Goal: Communication & Community: Answer question/provide support

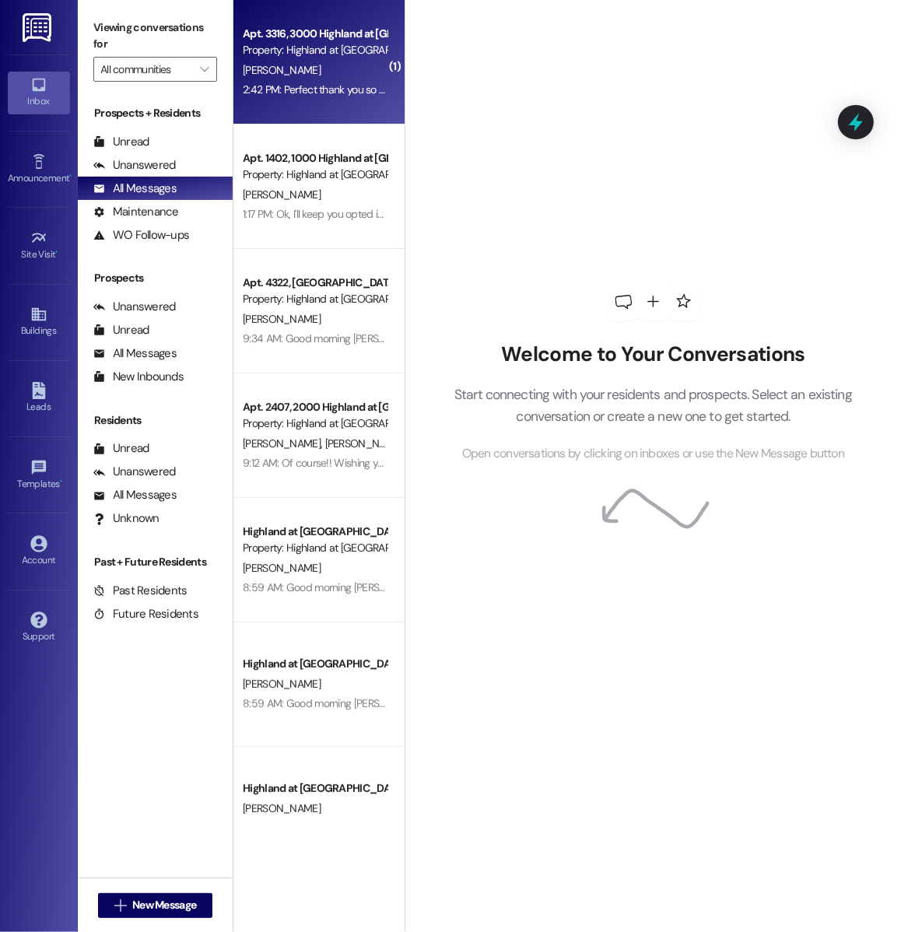
click at [320, 107] on div "Apt. 3316, 3000 Highland at Spring Hill Property: Highland at Spring Hill J. Wo…" at bounding box center [318, 62] width 171 height 125
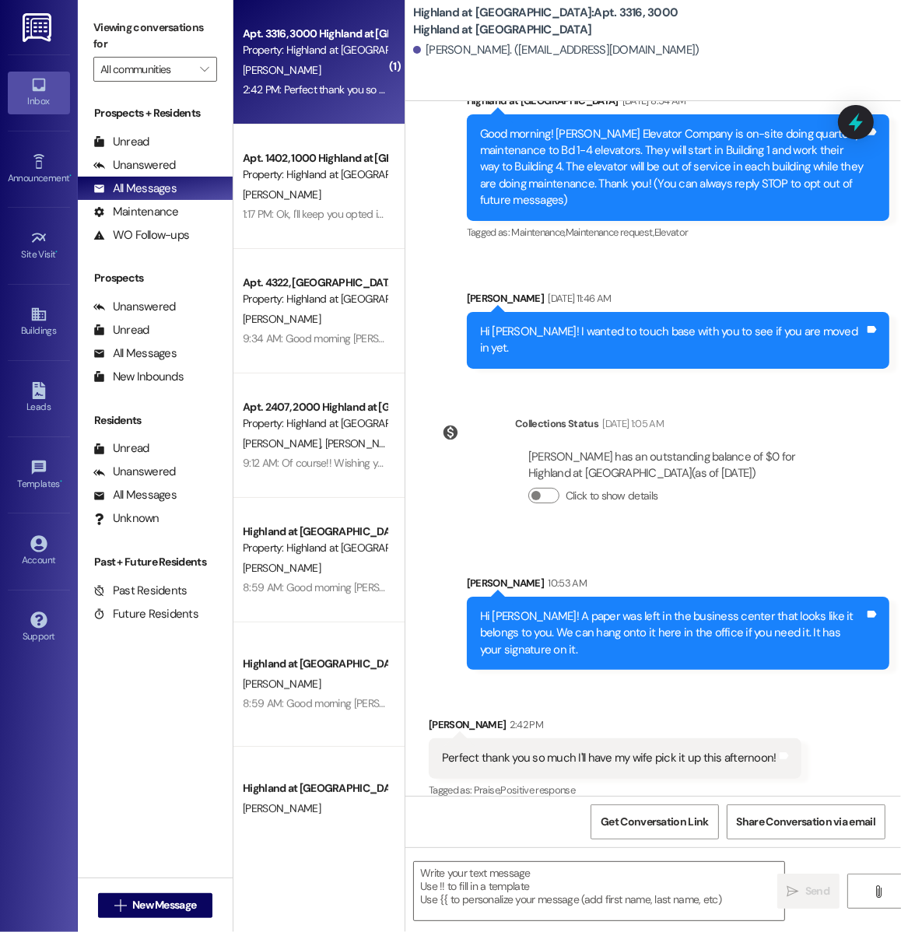
scroll to position [296, 0]
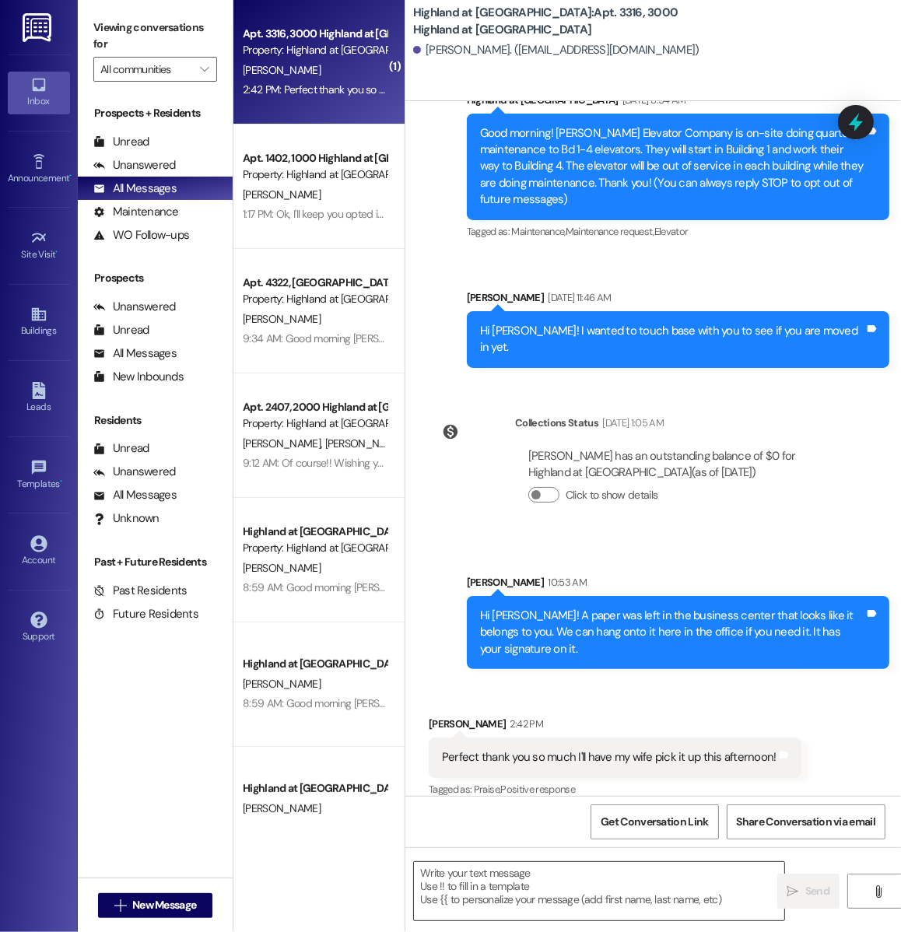
click at [562, 889] on textarea at bounding box center [599, 891] width 370 height 58
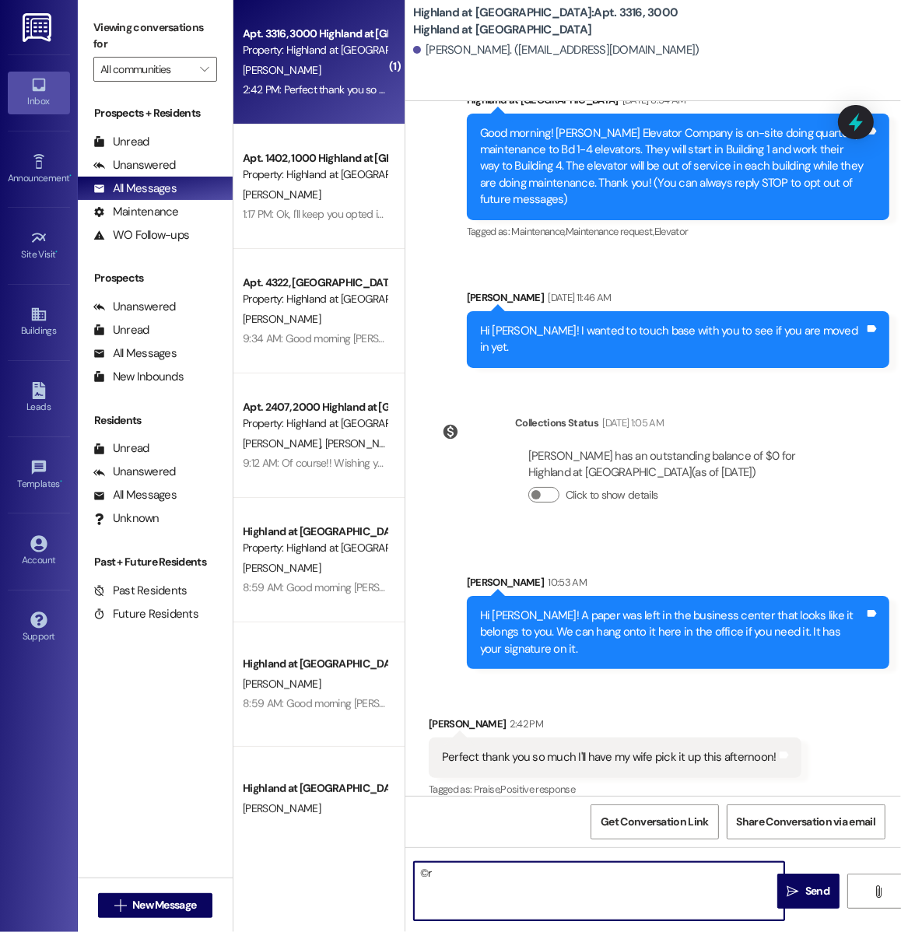
type textarea "©"
type textarea "G"
type textarea "Sounds good!"
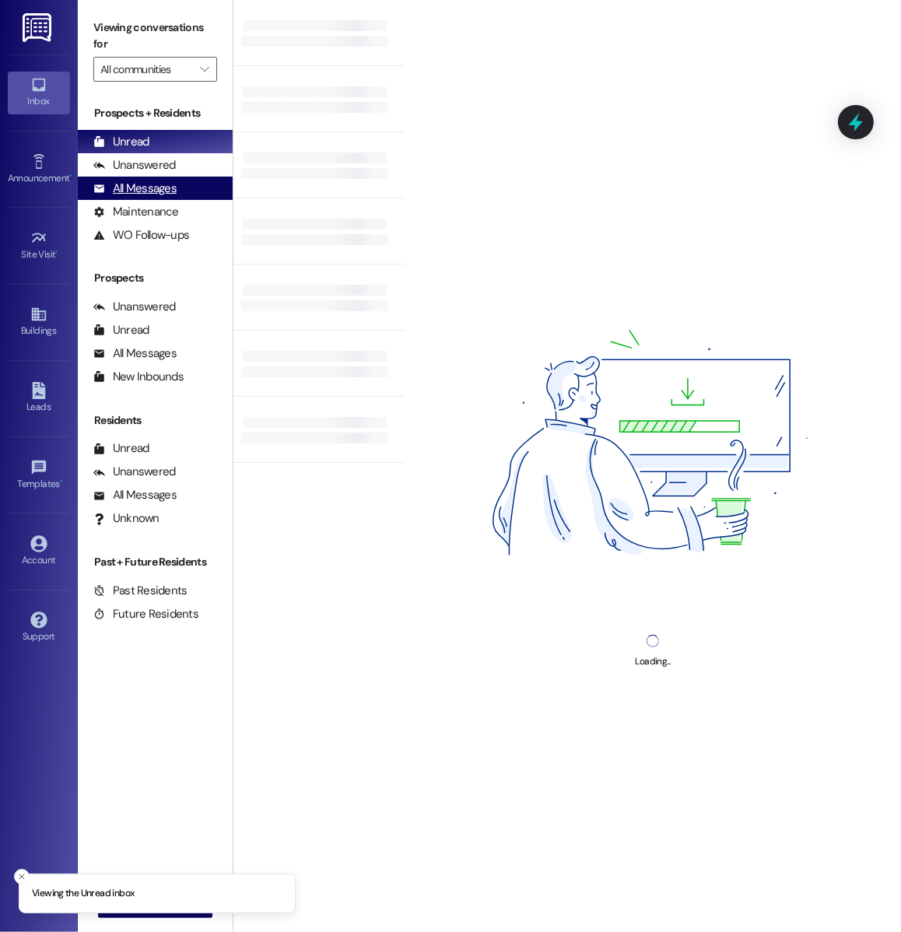
click at [126, 183] on div "All Messages" at bounding box center [134, 189] width 83 height 16
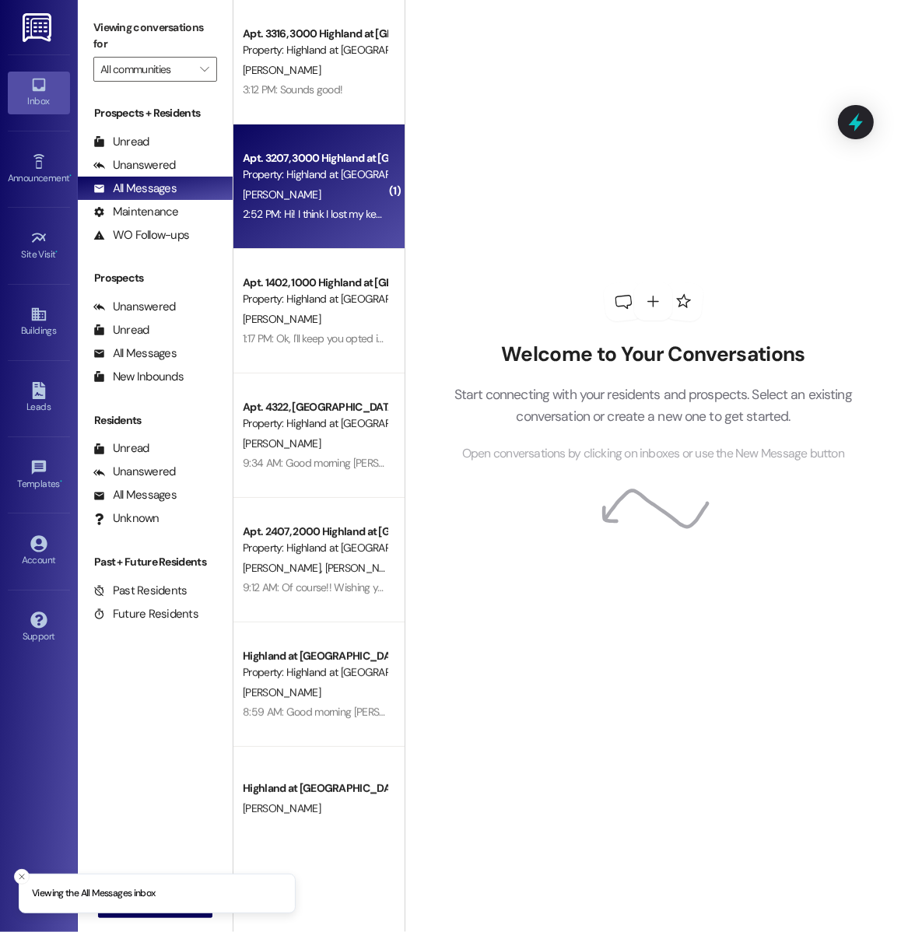
click at [349, 187] on div "[PERSON_NAME]" at bounding box center [314, 194] width 147 height 19
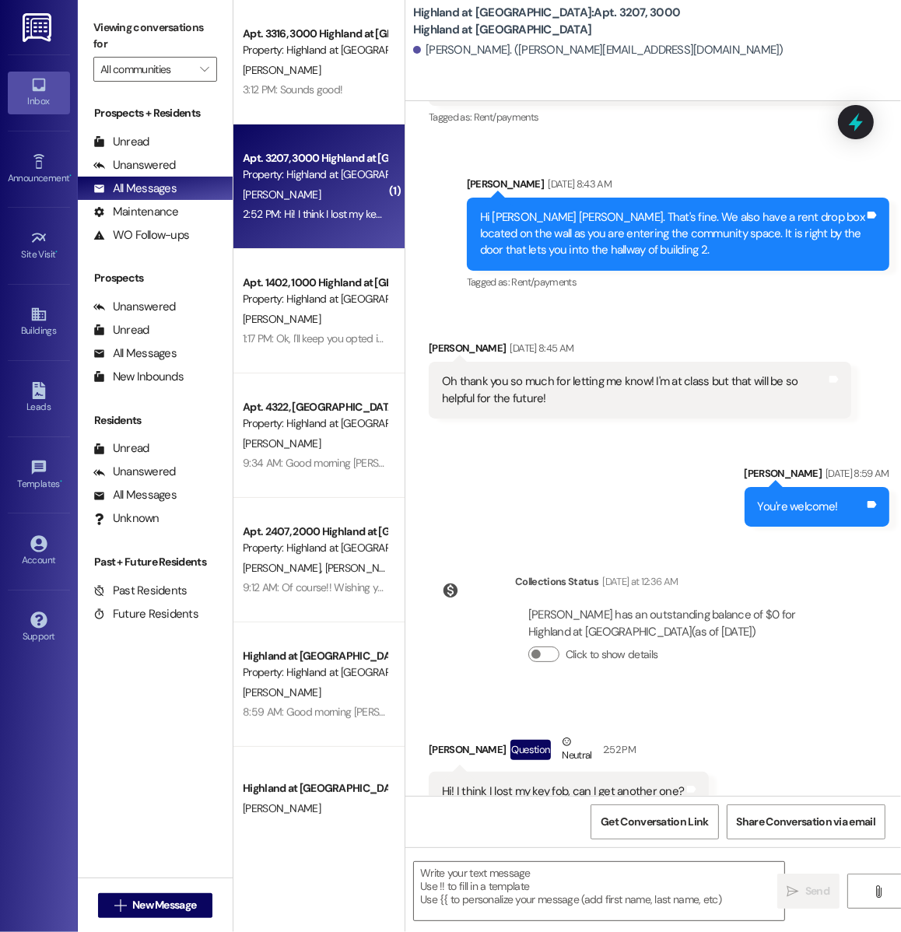
scroll to position [1915, 0]
click at [506, 897] on textarea at bounding box center [599, 891] width 370 height 58
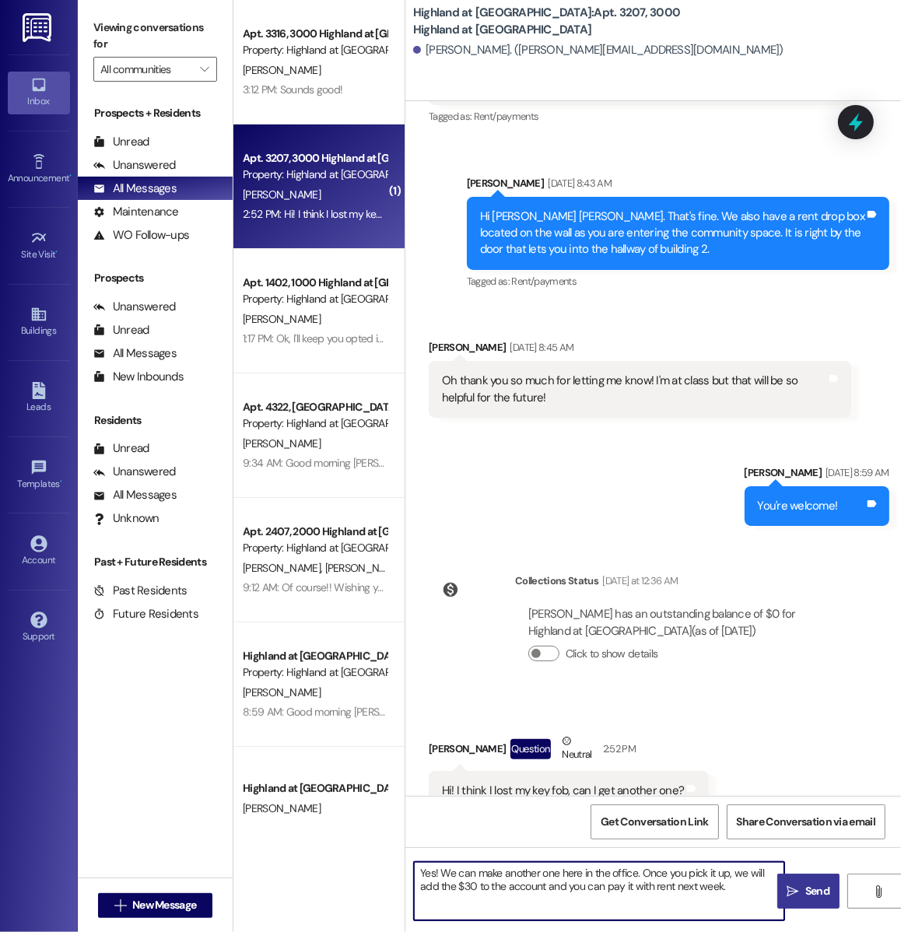
type textarea "Yes! We can make another one here in the office. Once you pick it up, we will a…"
click at [804, 895] on span "Send" at bounding box center [817, 891] width 30 height 16
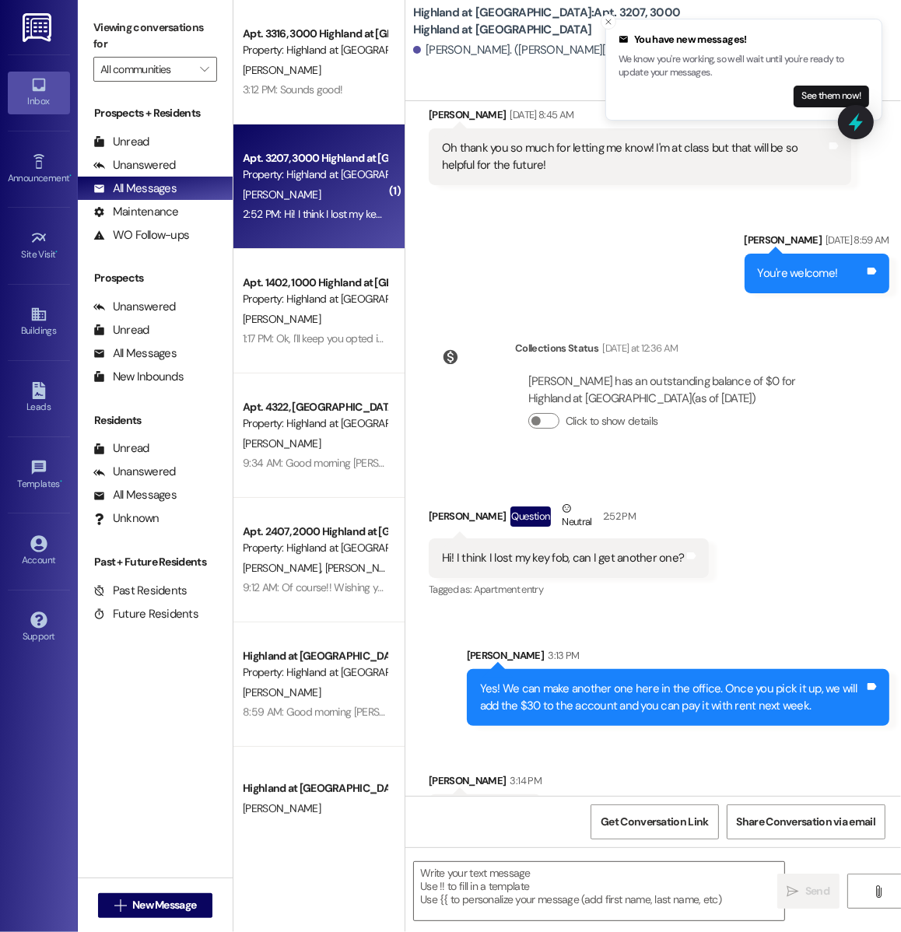
scroll to position [2257, 0]
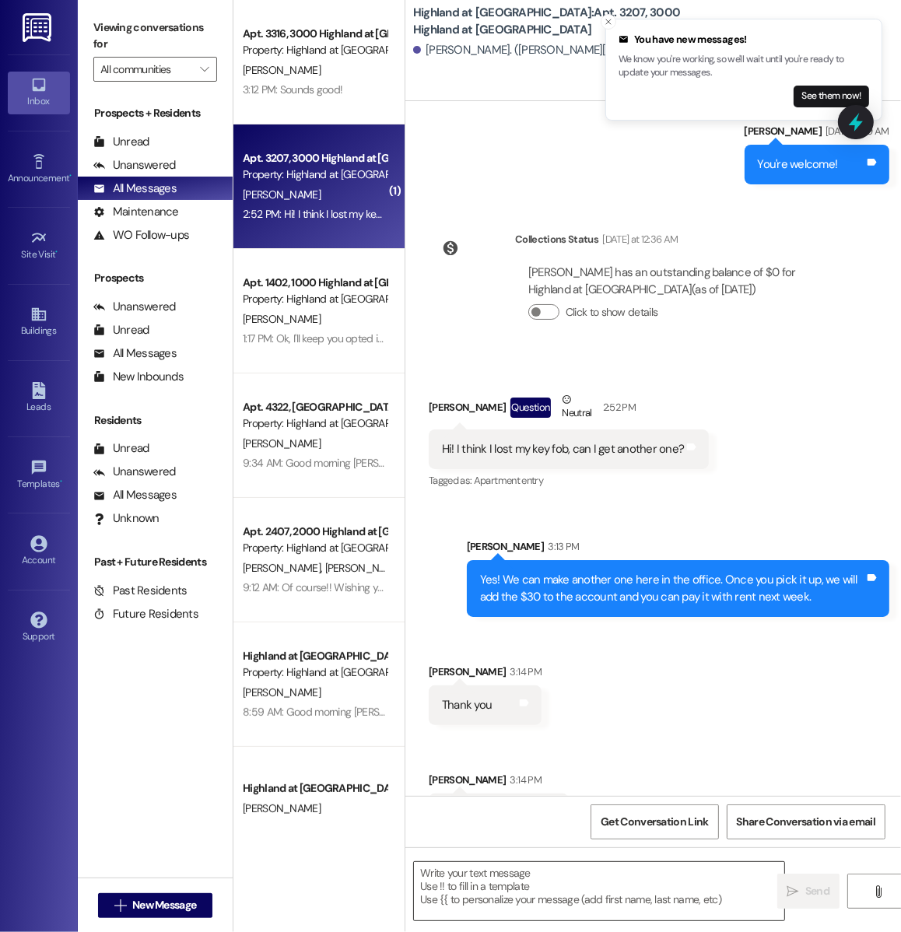
click at [480, 879] on textarea at bounding box center [599, 891] width 370 height 58
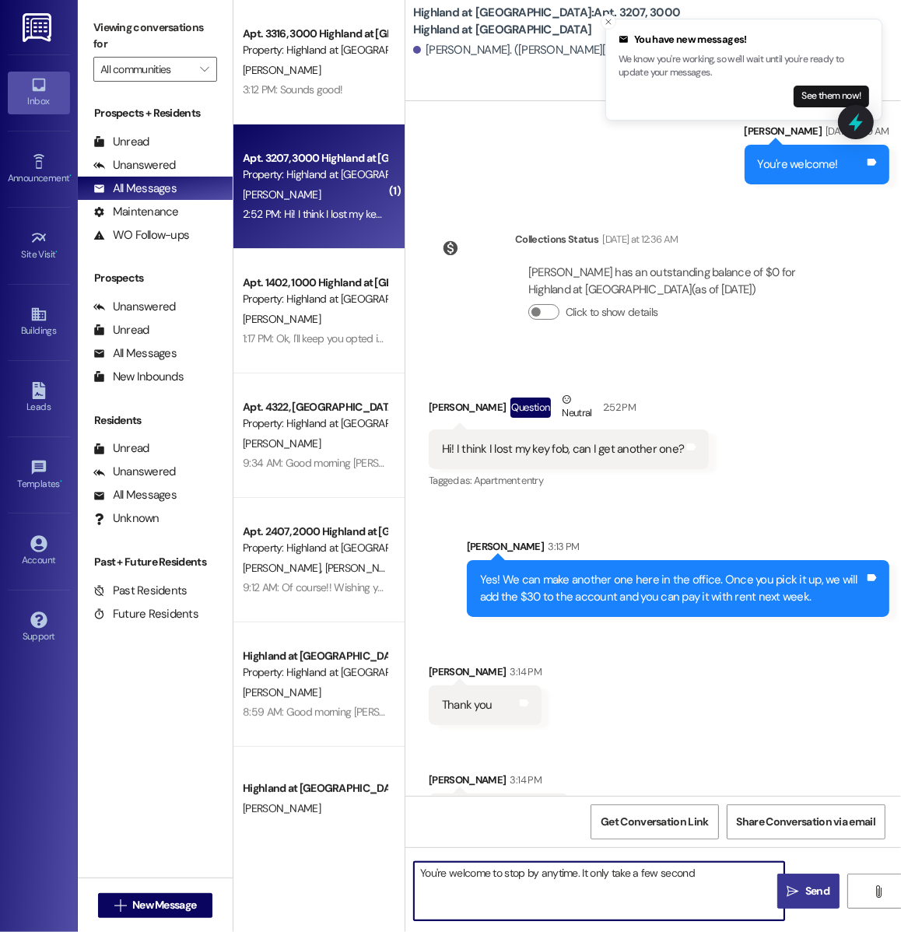
type textarea "You're welcome to stop by anytime. It only take a few seconds"
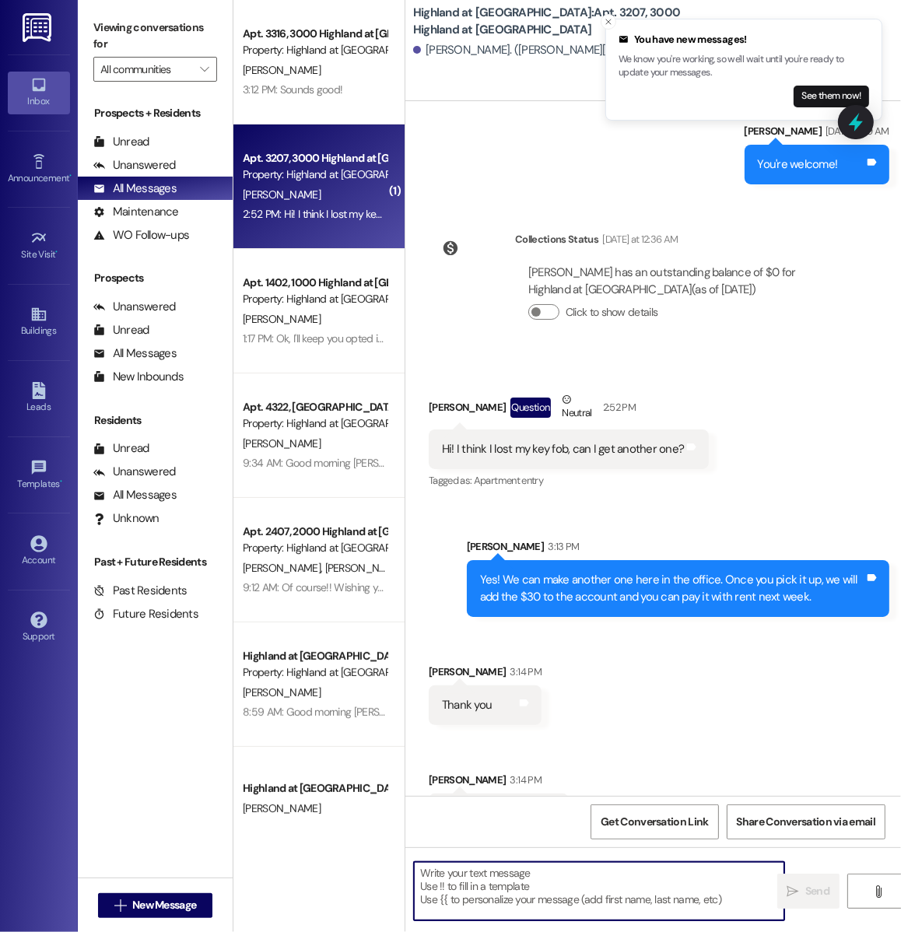
scroll to position [2366, 0]
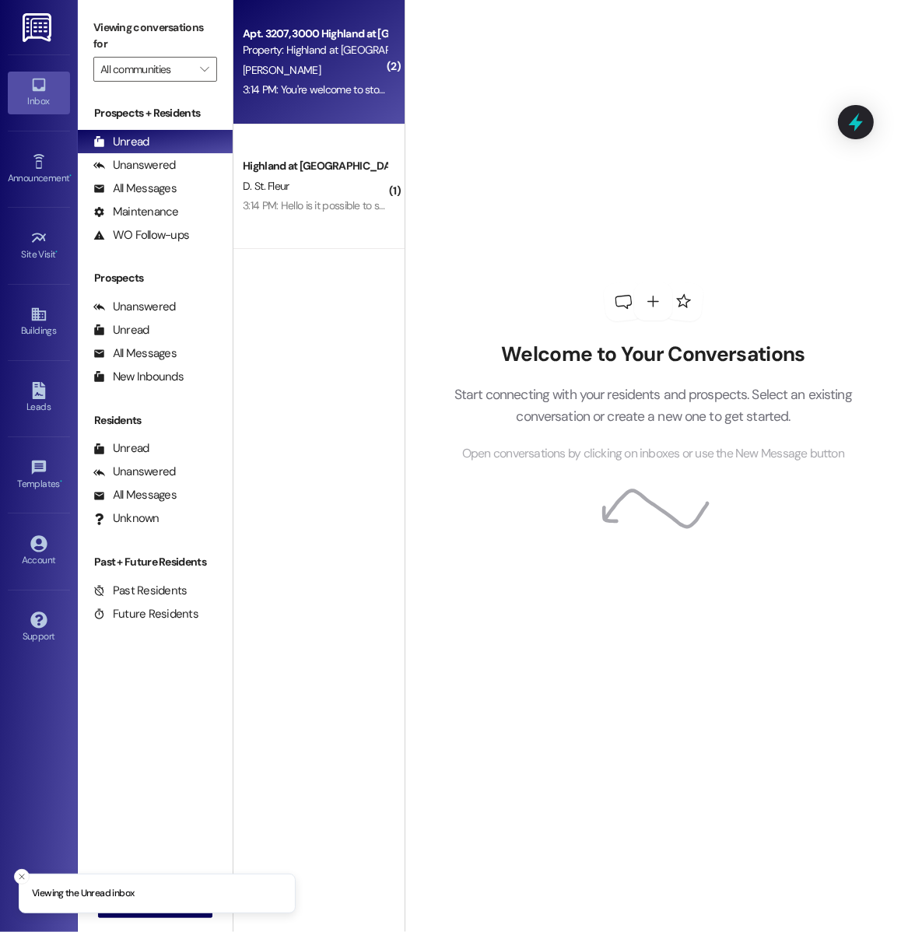
click at [347, 101] on div "Apt. 3207, 3000 Highland at Spring Hill Property: Highland at Spring Hill M. Hi…" at bounding box center [318, 62] width 171 height 125
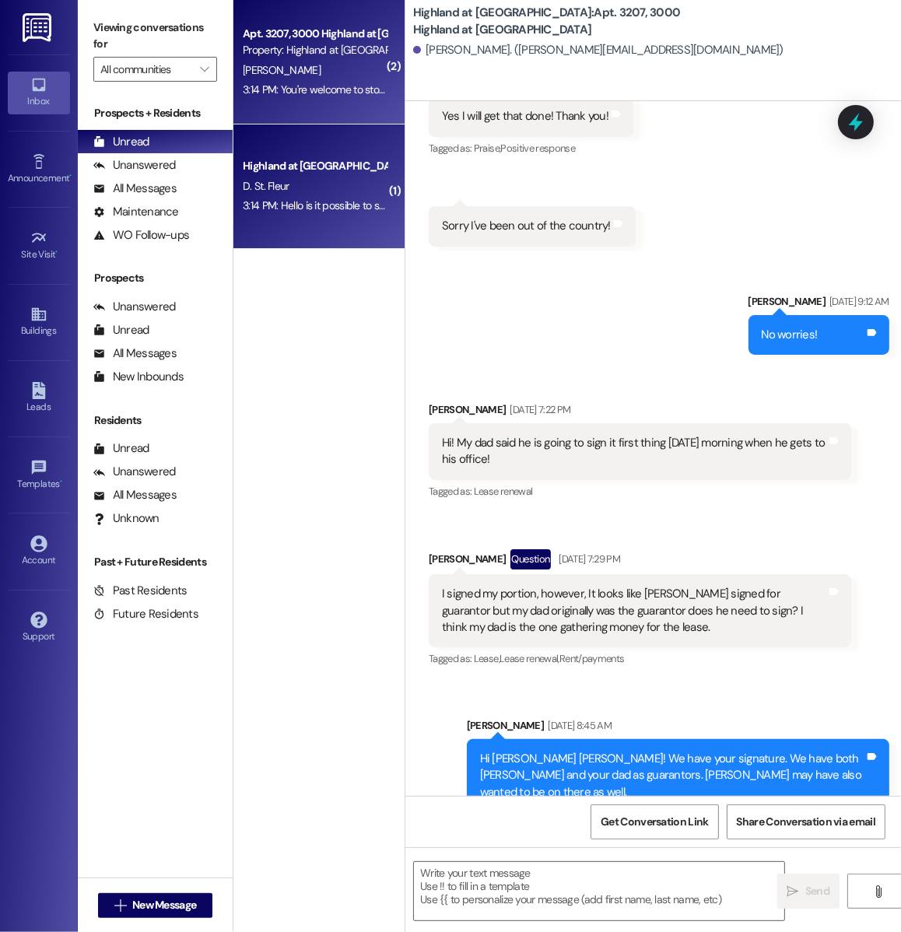
click at [346, 185] on div "D. St. Fleur" at bounding box center [314, 186] width 147 height 19
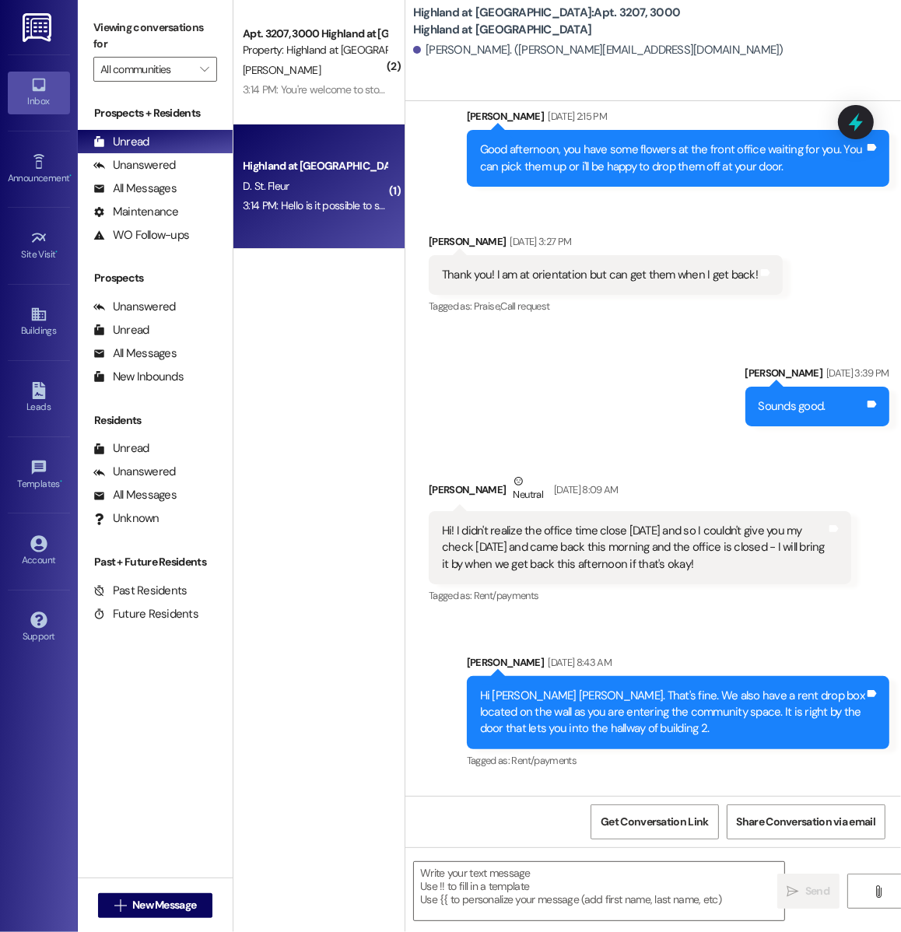
scroll to position [469, 0]
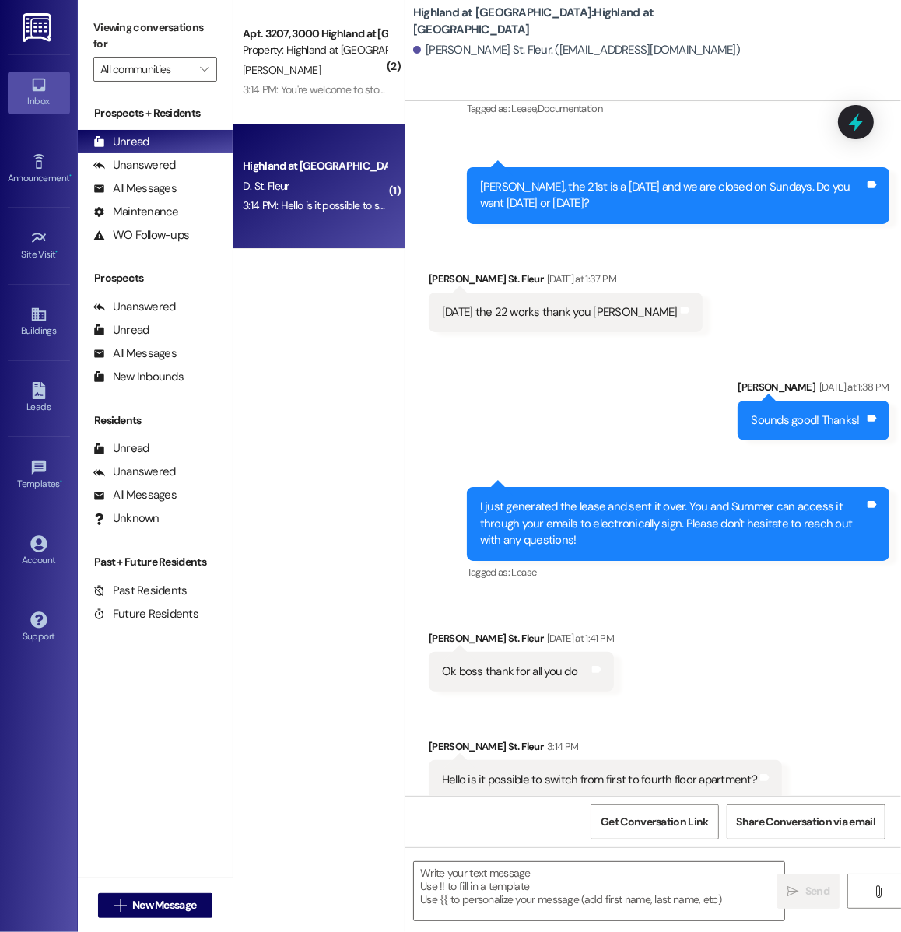
click at [346, 185] on div "D. St. Fleur" at bounding box center [314, 186] width 147 height 19
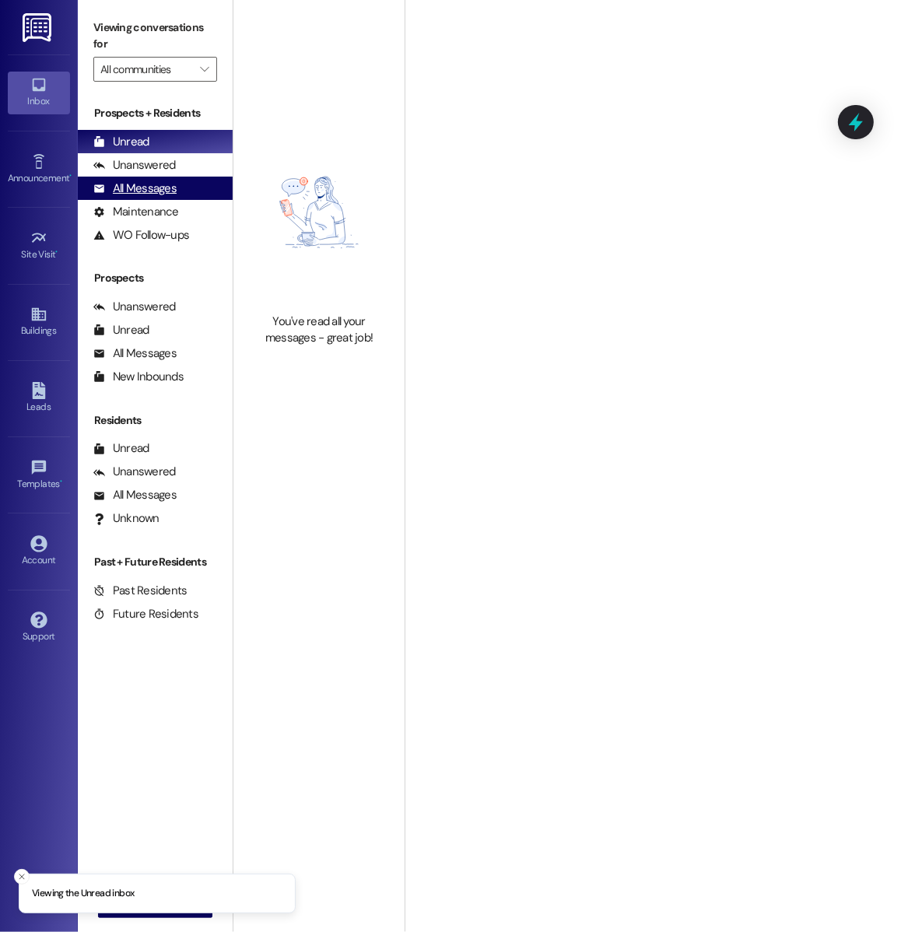
click at [137, 186] on div "All Messages" at bounding box center [134, 189] width 83 height 16
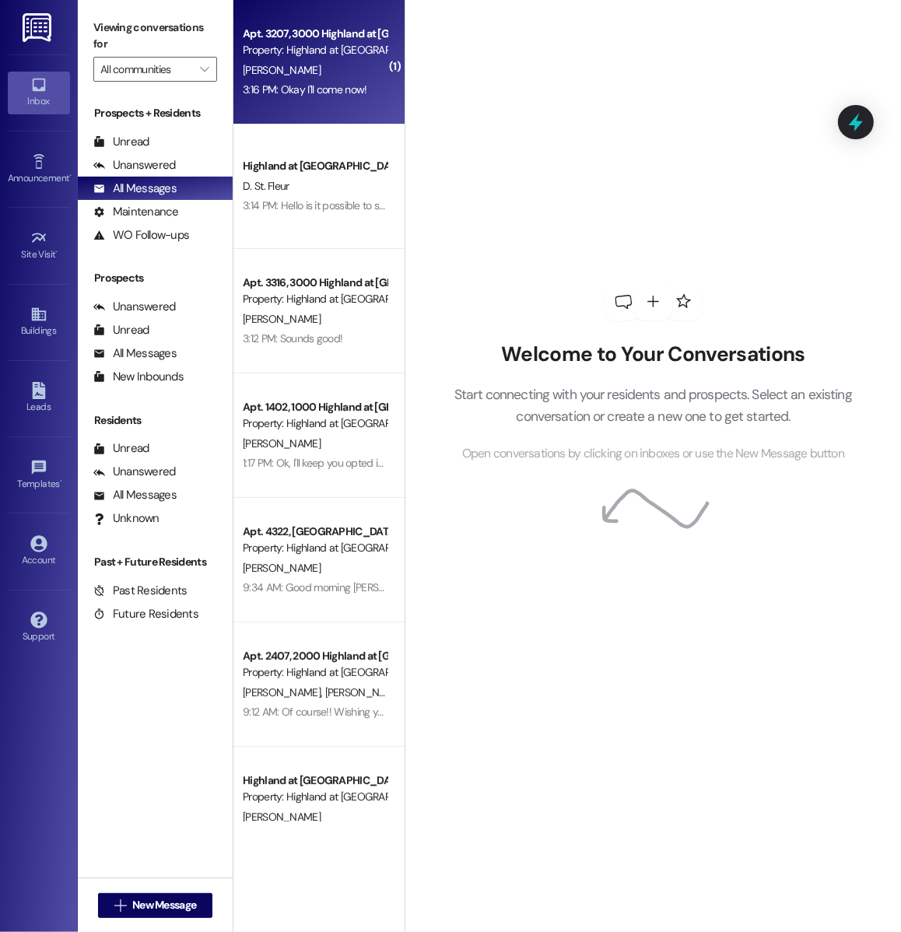
click at [312, 118] on div "Apt. 3207, 3000 Highland at [GEOGRAPHIC_DATA] Property: [GEOGRAPHIC_DATA] at [G…" at bounding box center [318, 62] width 171 height 125
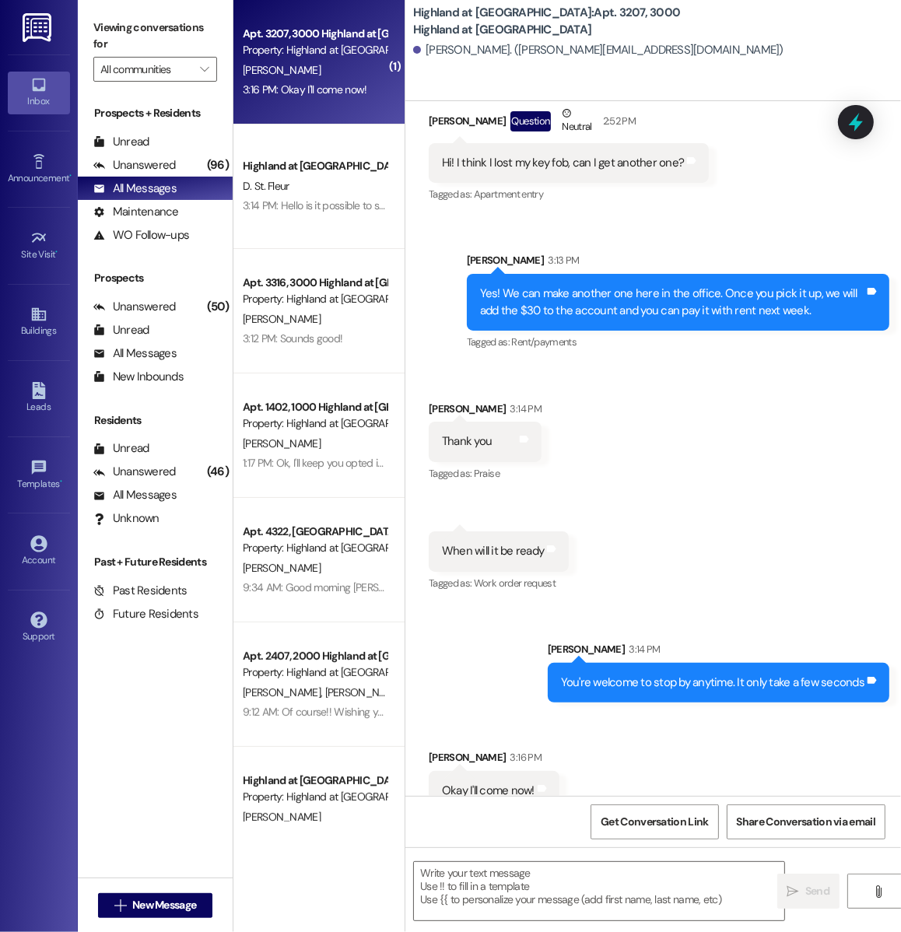
scroll to position [2544, 0]
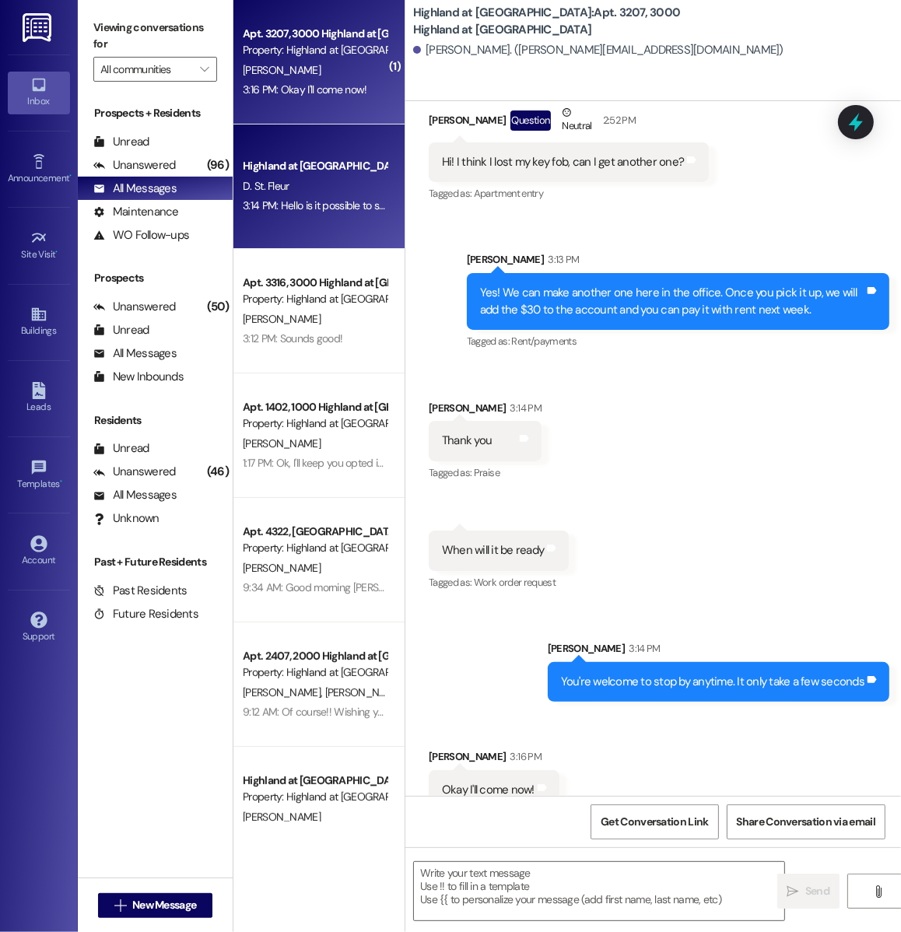
click at [316, 161] on div "Highland at [GEOGRAPHIC_DATA]" at bounding box center [315, 166] width 144 height 16
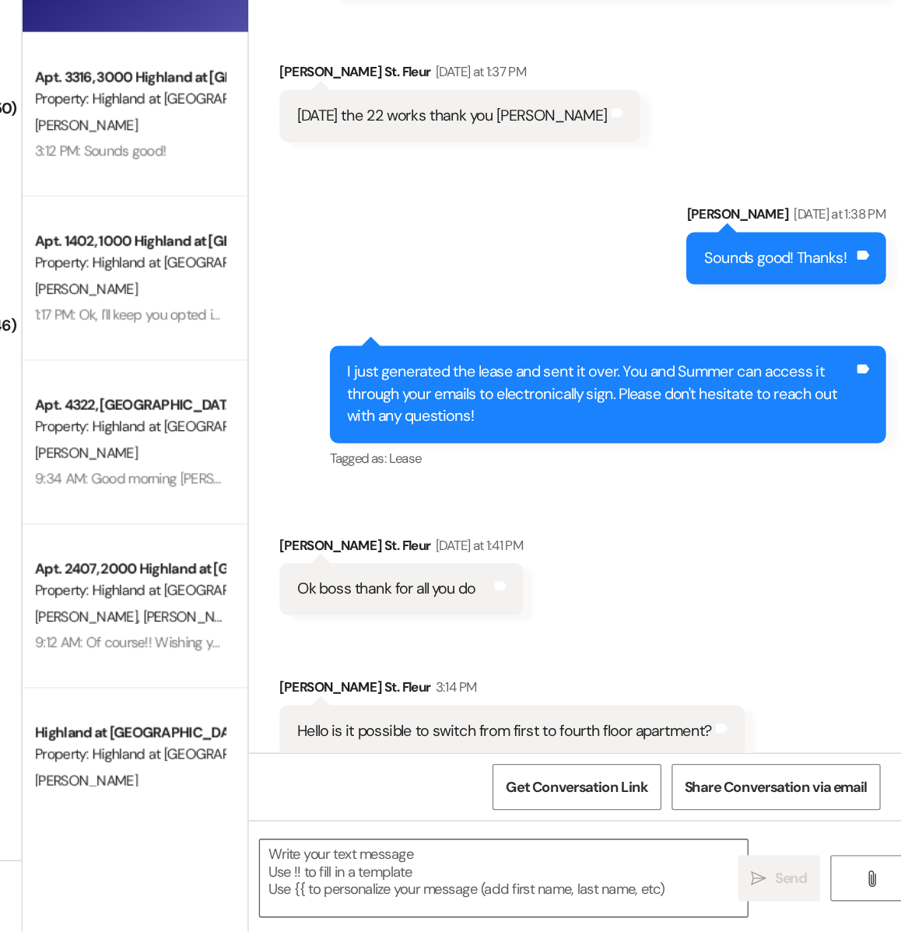
scroll to position [0, 0]
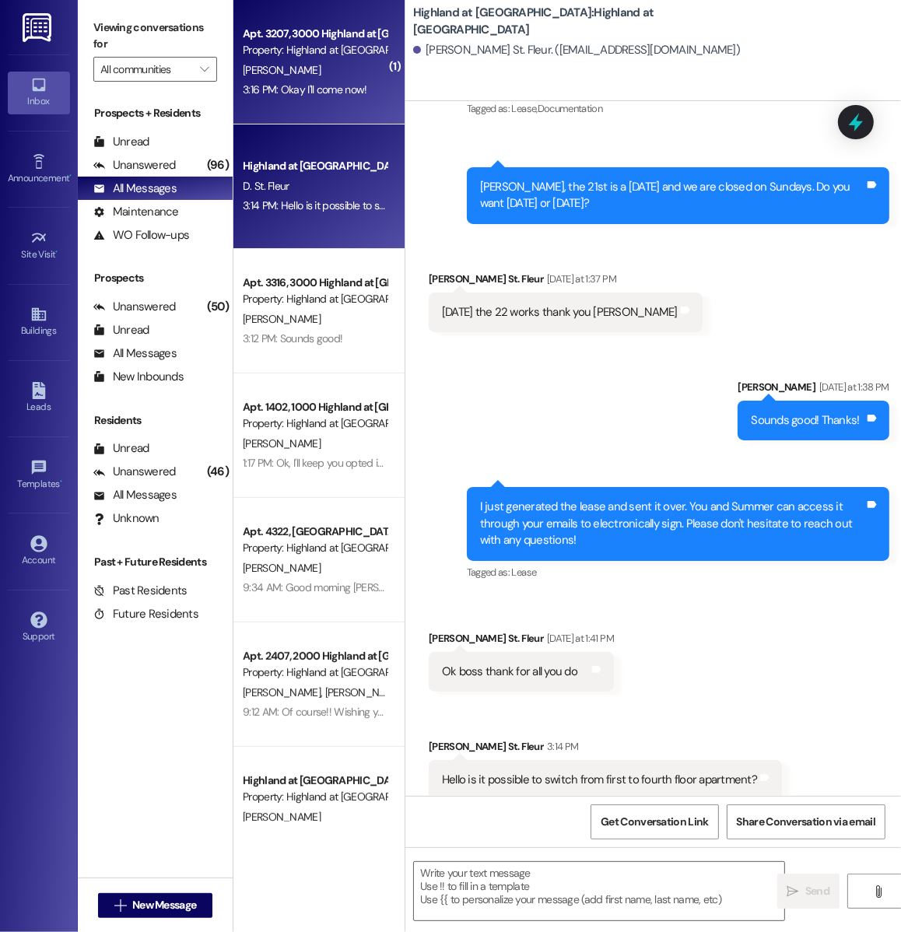
click at [271, 104] on div "Apt. 3207, 3000 Highland at [GEOGRAPHIC_DATA] Property: [GEOGRAPHIC_DATA] at [G…" at bounding box center [318, 62] width 171 height 125
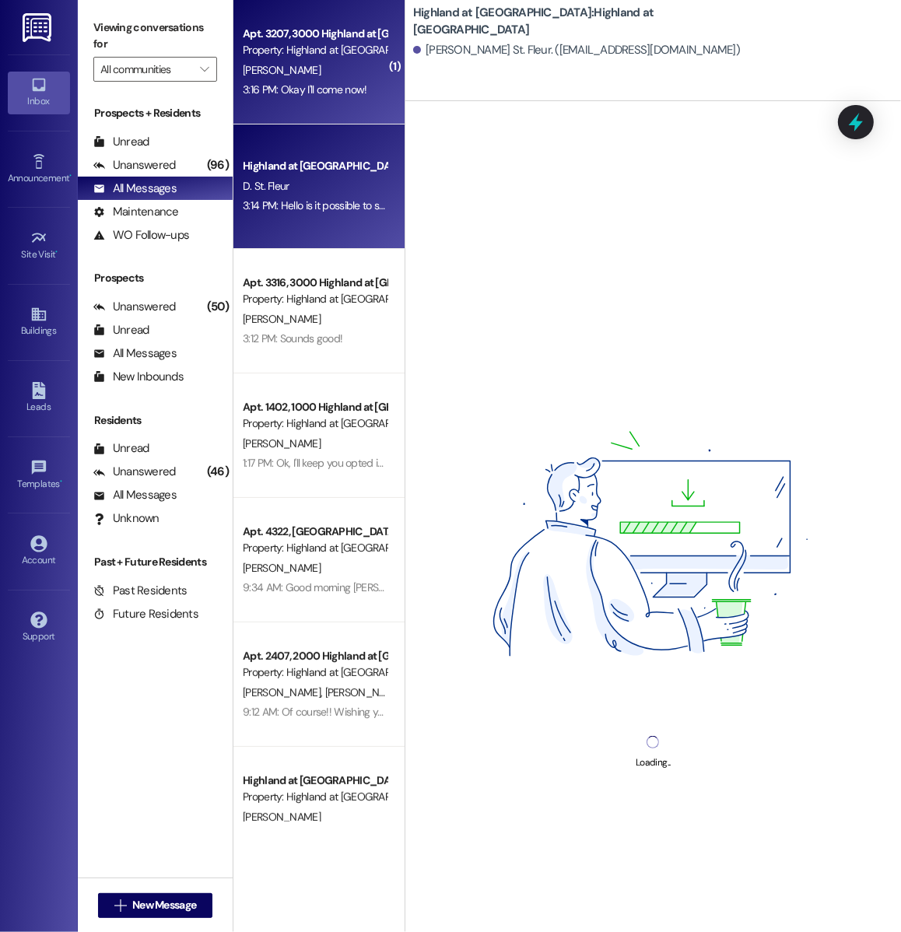
click at [309, 217] on div "Highland at Spring Hill Prospect D. St. Fleur 3:14 PM: Hello is it possible to …" at bounding box center [318, 187] width 171 height 125
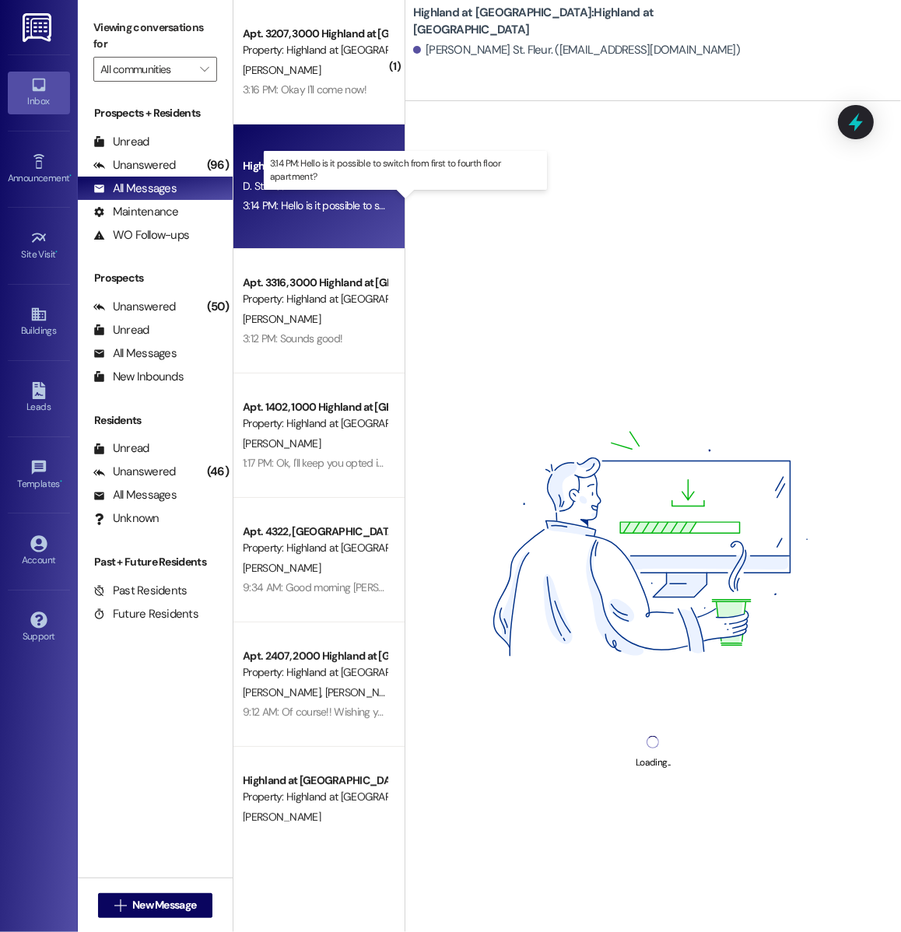
click at [314, 210] on div "3:14 PM: Hello is it possible to switch from first to fourth floor apartment? 3…" at bounding box center [404, 205] width 323 height 14
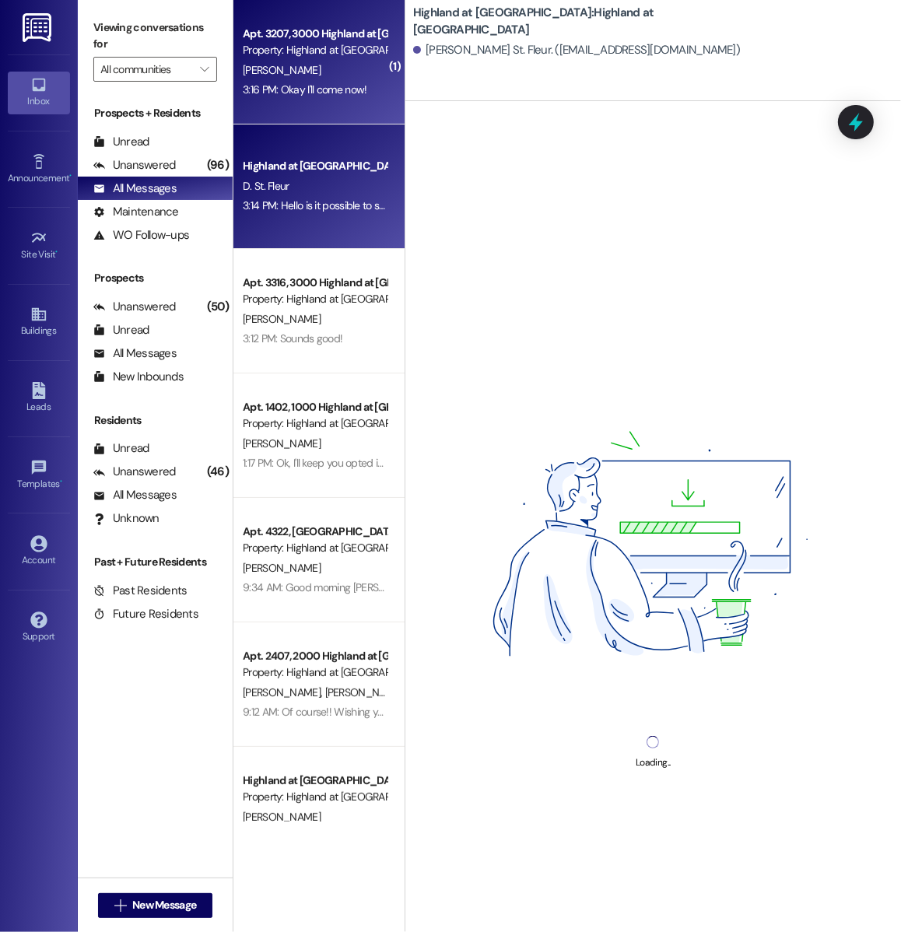
click at [332, 70] on div "[PERSON_NAME]" at bounding box center [314, 70] width 147 height 19
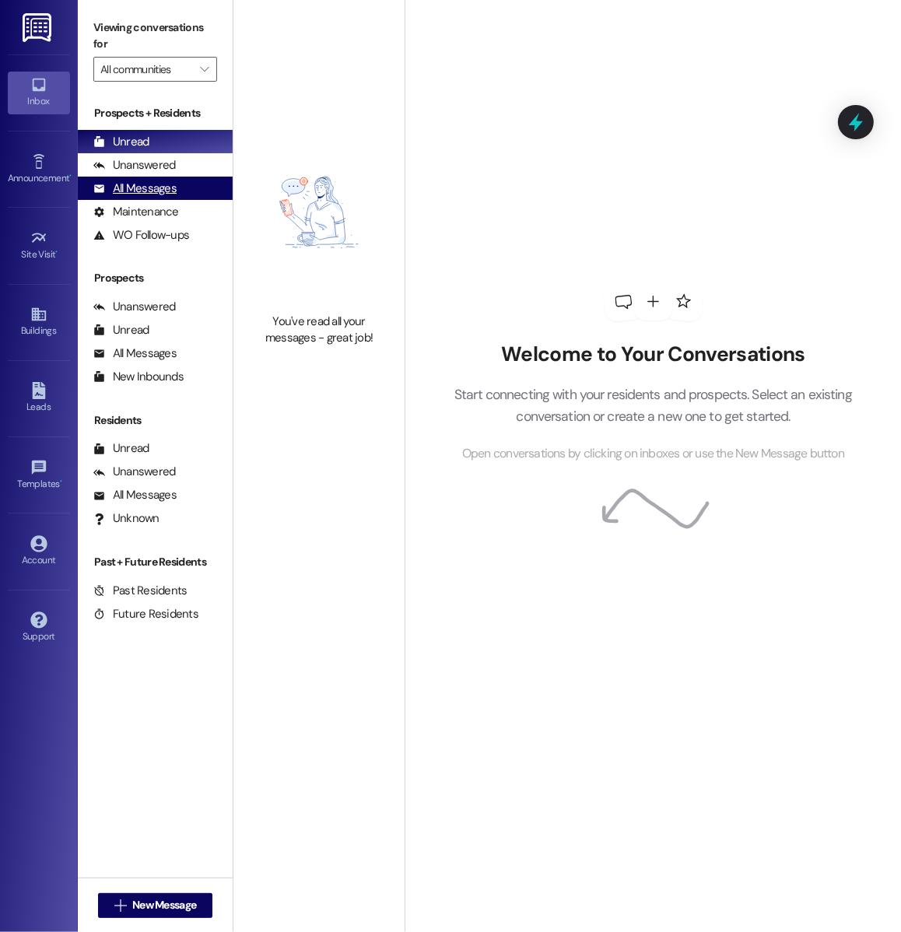
click at [183, 181] on div "All Messages (undefined)" at bounding box center [155, 188] width 155 height 23
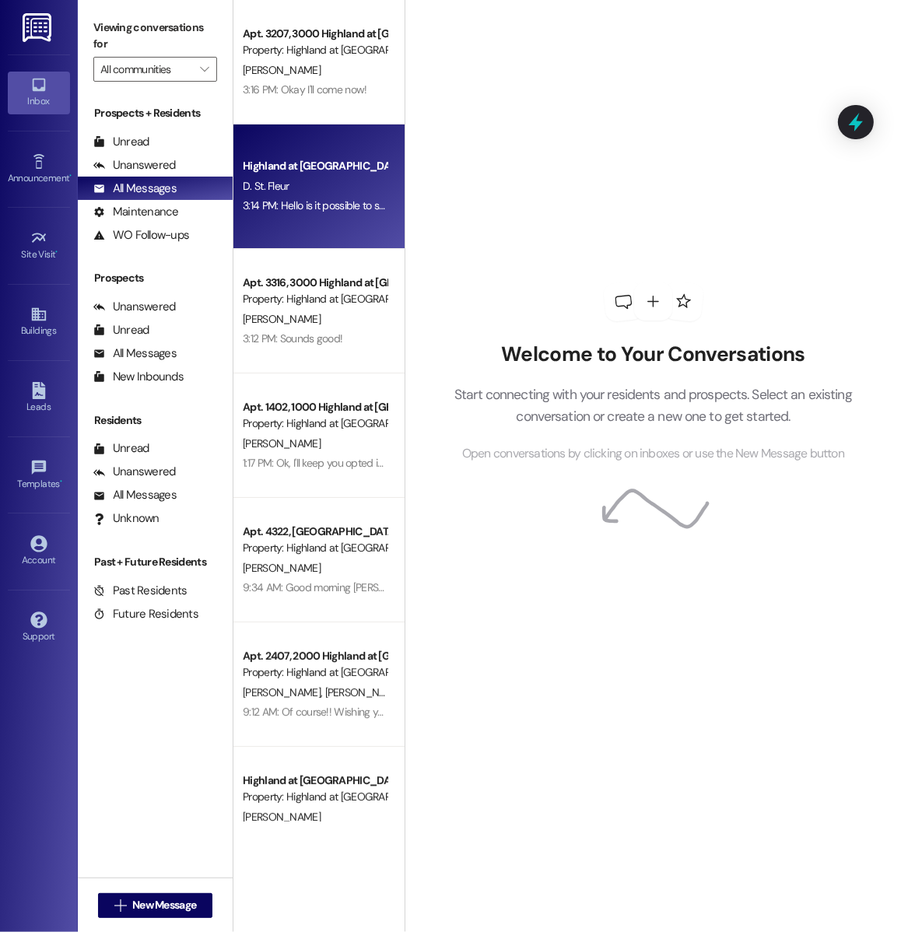
click at [341, 184] on div "D. St. Fleur" at bounding box center [314, 186] width 147 height 19
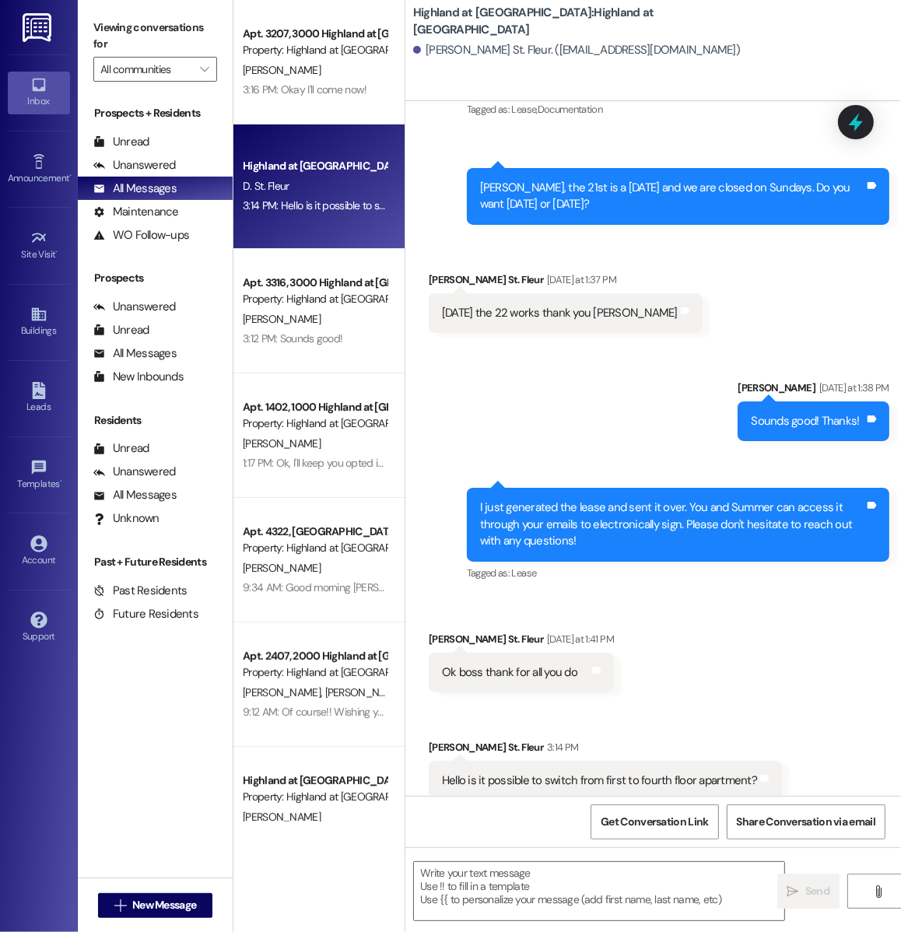
scroll to position [469, 0]
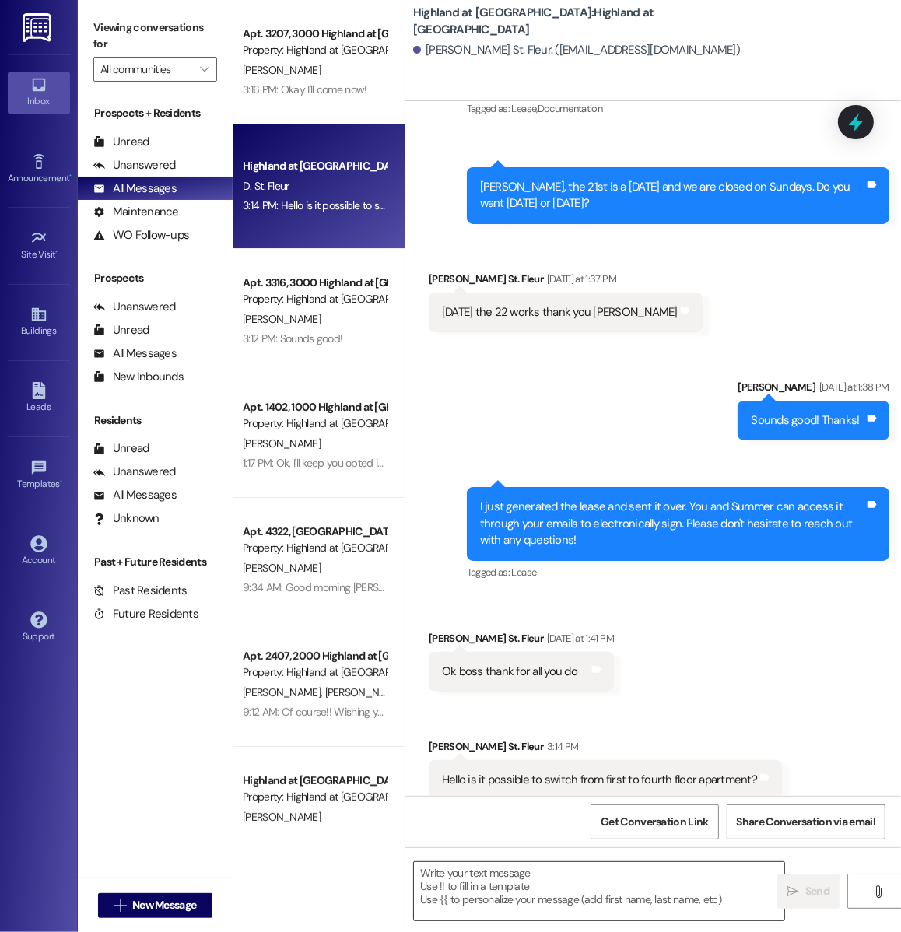
click at [483, 898] on textarea at bounding box center [599, 891] width 370 height 58
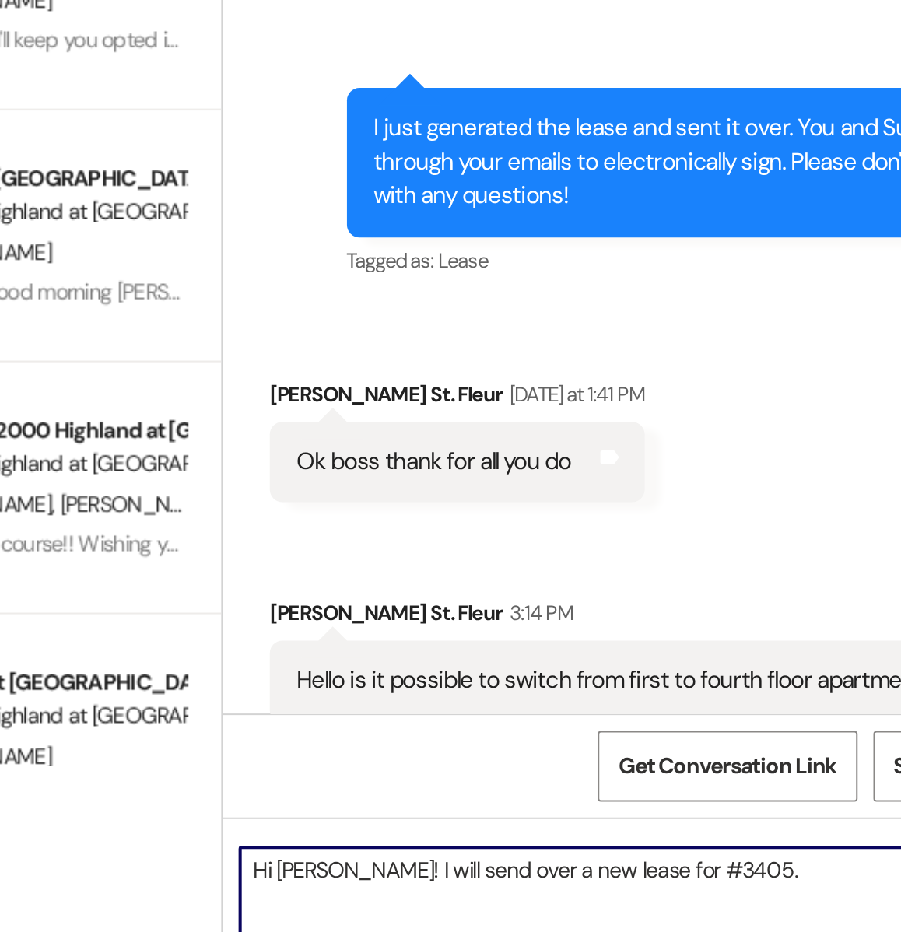
click at [467, 875] on textarea "Hi Darnell! I will send over a new lease for #3405." at bounding box center [599, 891] width 370 height 58
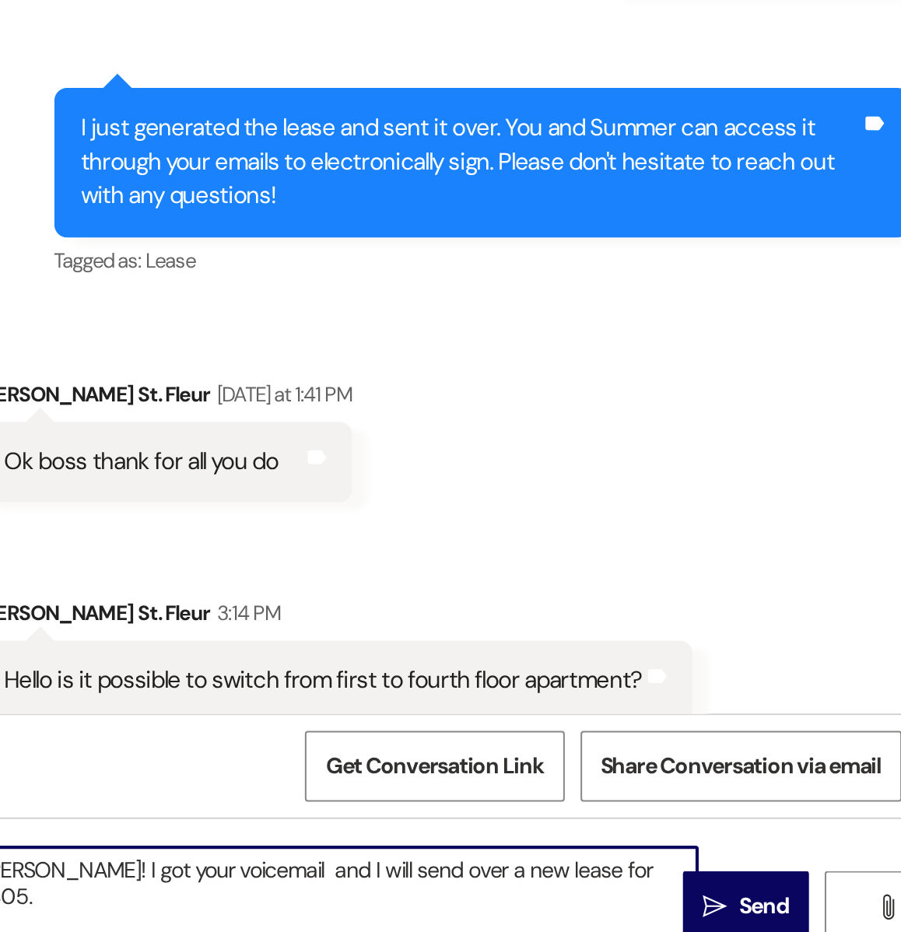
click at [760, 879] on textarea "Hi [PERSON_NAME]! I got your voicemail and I will send over a new lease for #34…" at bounding box center [599, 891] width 370 height 58
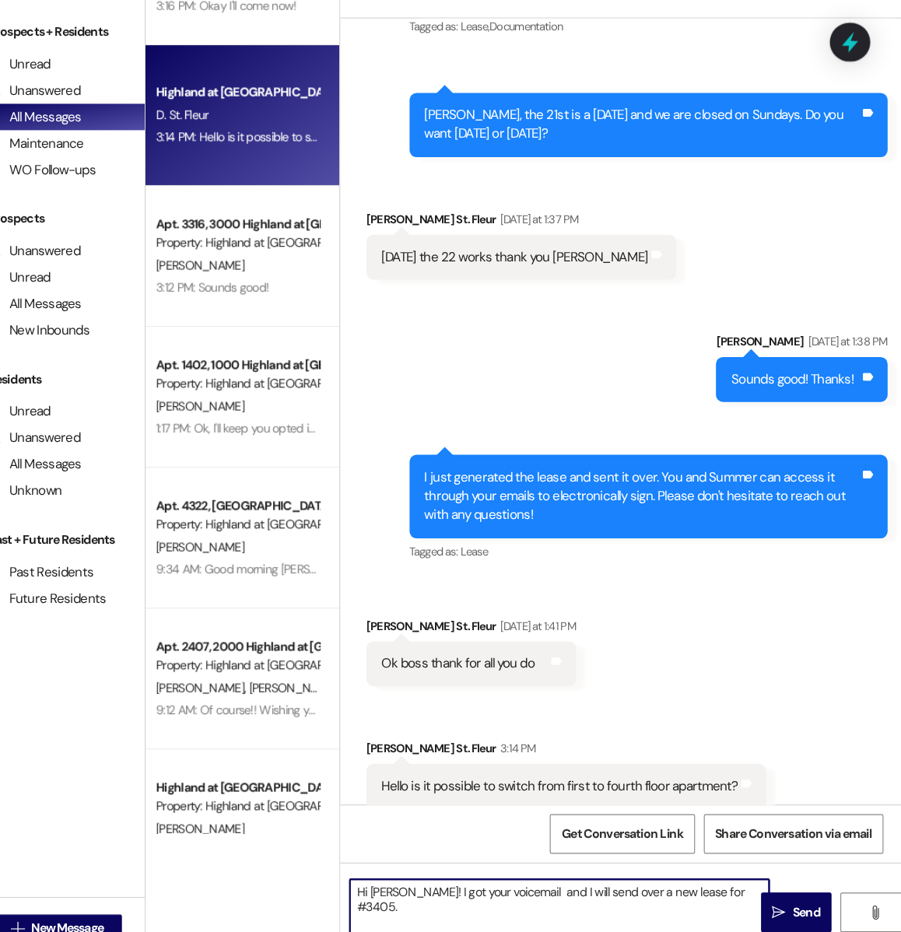
scroll to position [0, 0]
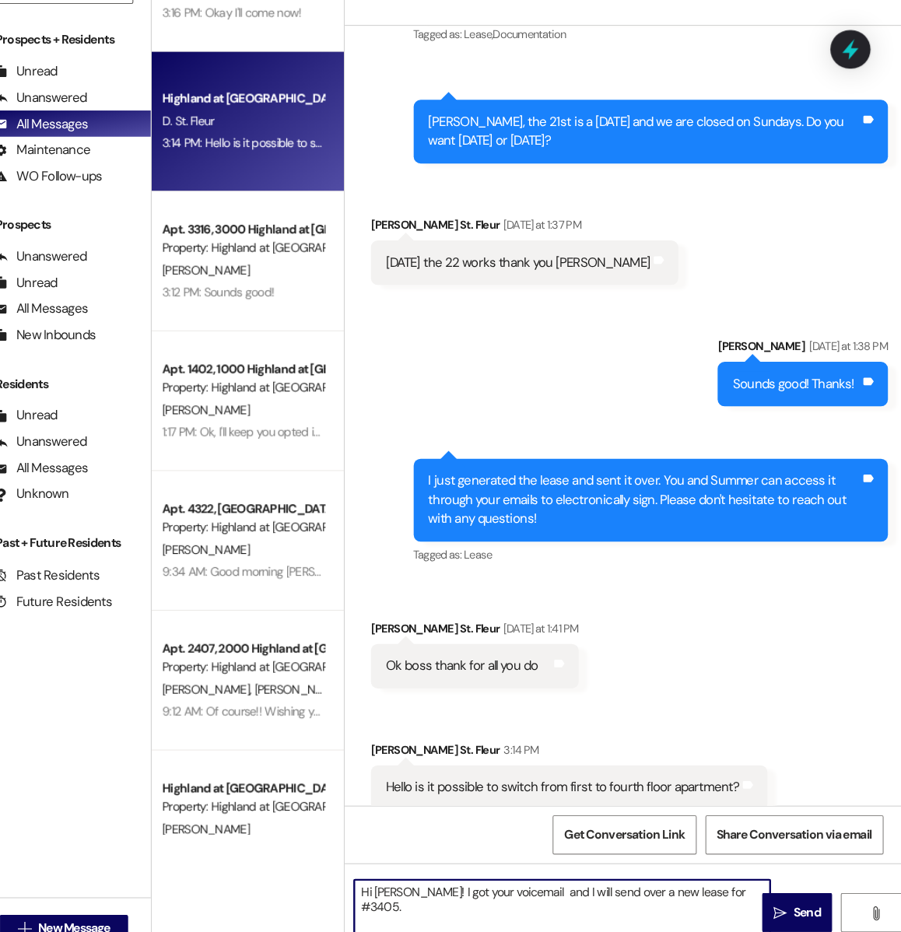
click at [762, 882] on textarea "Hi [PERSON_NAME]! I got your voicemail and I will send over a new lease for #34…" at bounding box center [599, 891] width 370 height 58
drag, startPoint x: 507, startPoint y: 890, endPoint x: 419, endPoint y: 886, distance: 88.8
click at [419, 886] on textarea "Hi Darnell! I got your voicemail and I will send over a new lease for #3405 ins…" at bounding box center [599, 891] width 370 height 58
type textarea "Hi [PERSON_NAME]! I got your voicemail and I will send over a new lease for #34…"
click at [807, 893] on span "Send" at bounding box center [818, 891] width 24 height 16
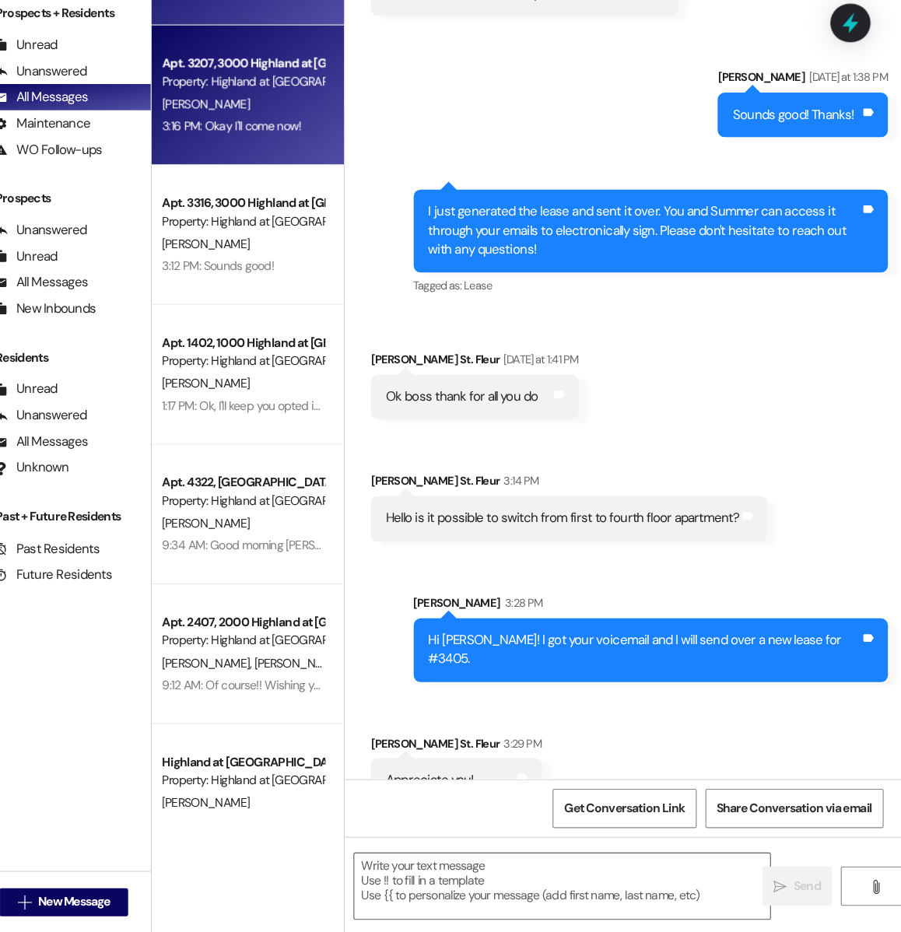
click at [304, 211] on div "3:16 PM: Okay I'll come now! 3:16 PM: Okay I'll come now!" at bounding box center [305, 214] width 124 height 14
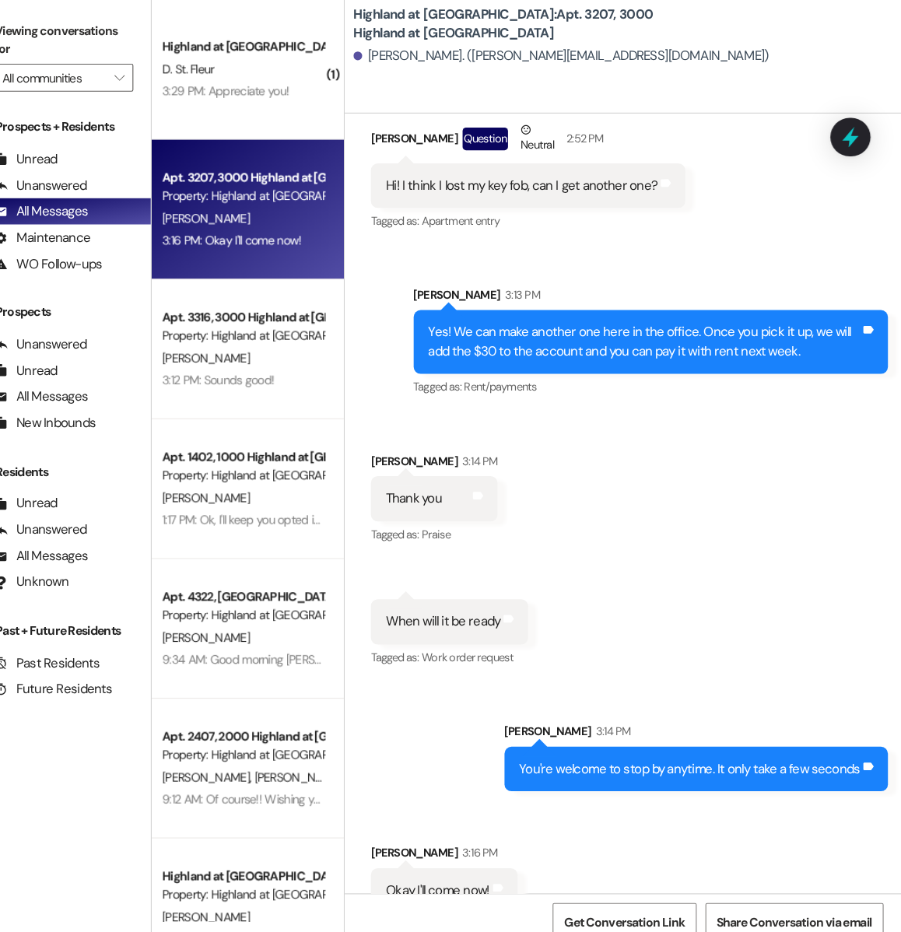
scroll to position [2543, 0]
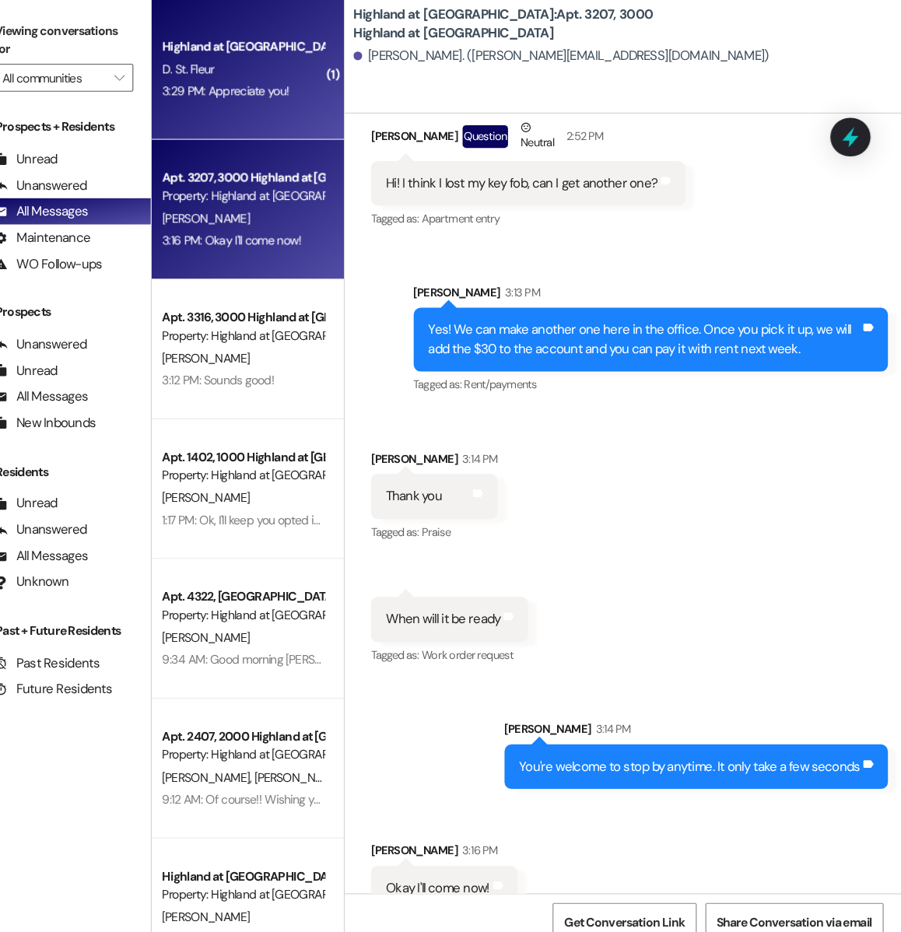
click at [334, 42] on div "Highland at [GEOGRAPHIC_DATA]" at bounding box center [315, 41] width 144 height 16
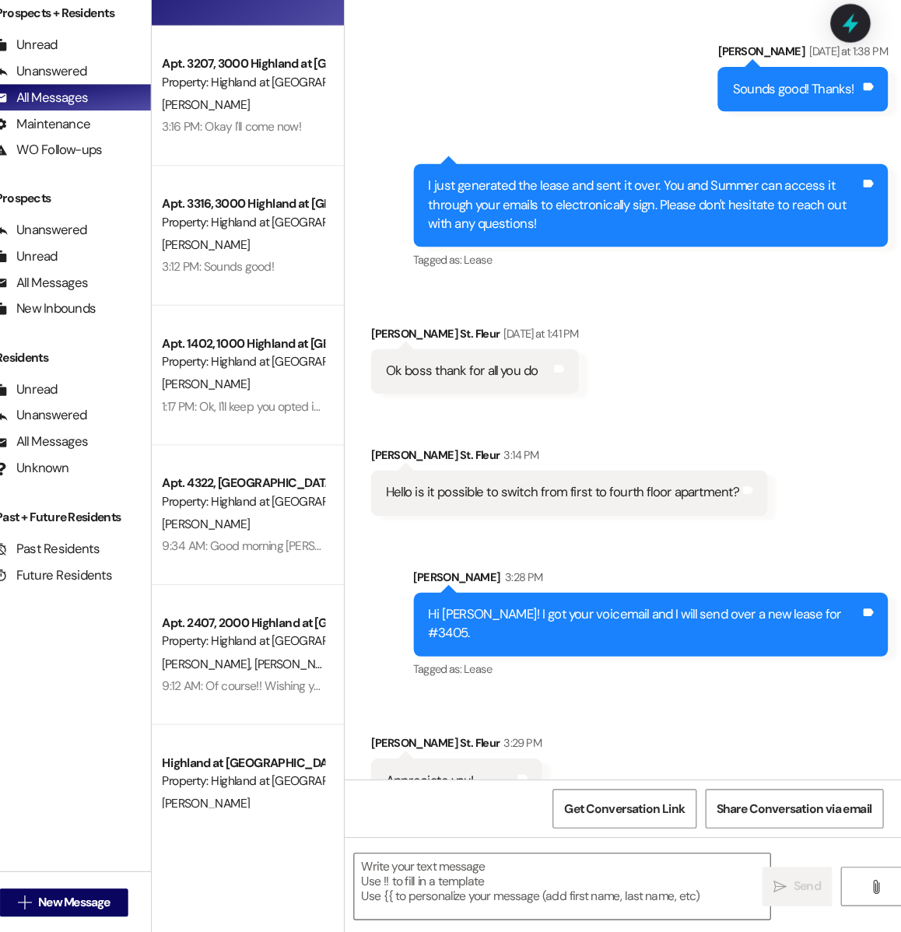
scroll to position [0, 0]
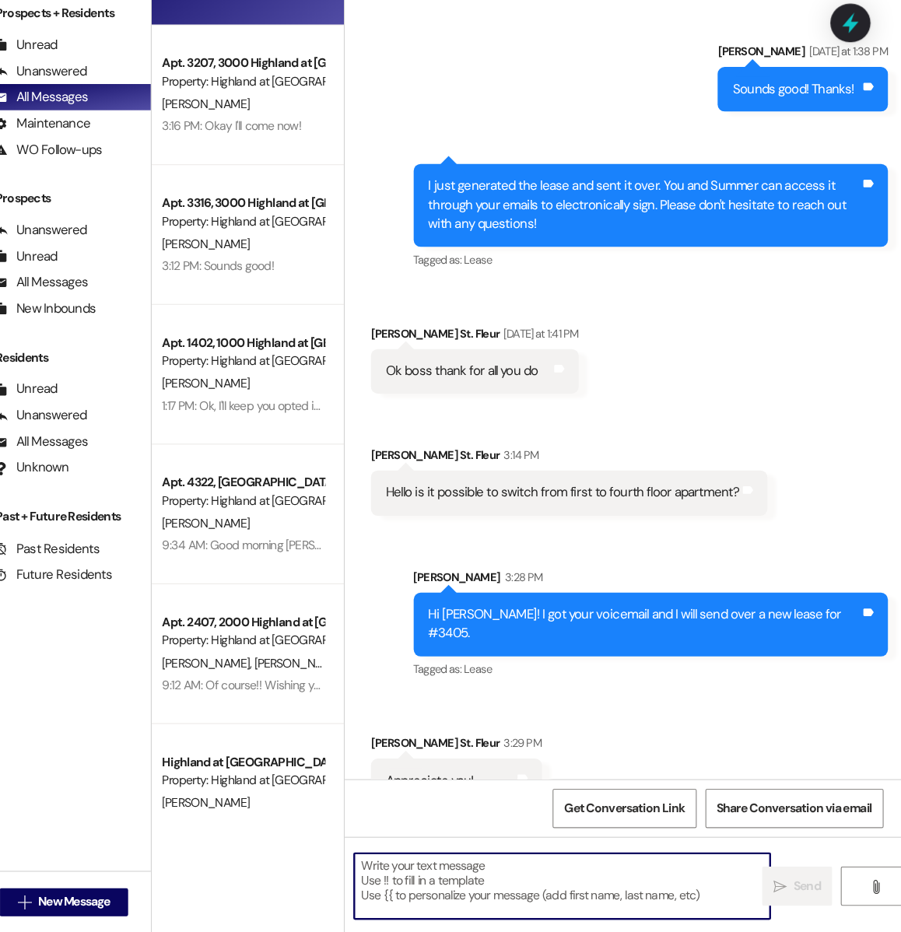
click at [479, 897] on textarea at bounding box center [599, 891] width 370 height 58
click at [482, 905] on textarea at bounding box center [599, 891] width 370 height 58
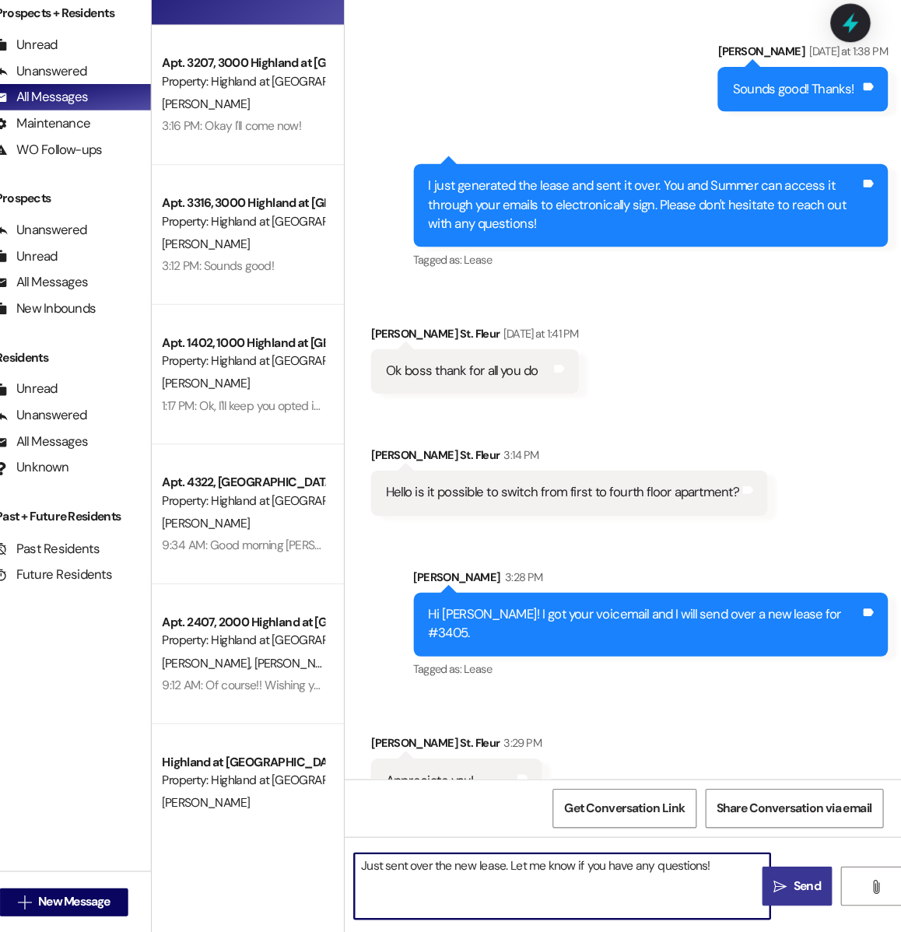
type textarea "Just sent over the new lease. Let me know if you have any questions!"
click at [795, 883] on span " Send" at bounding box center [809, 891] width 49 height 16
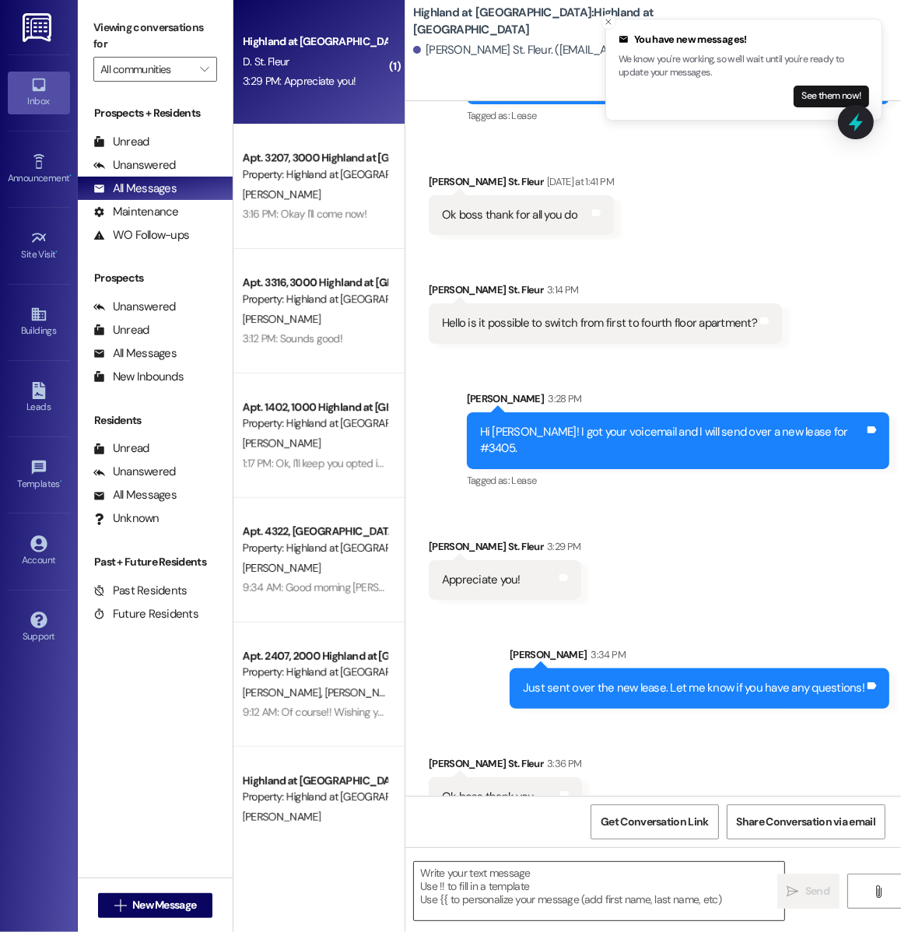
click at [478, 898] on textarea at bounding box center [599, 891] width 370 height 58
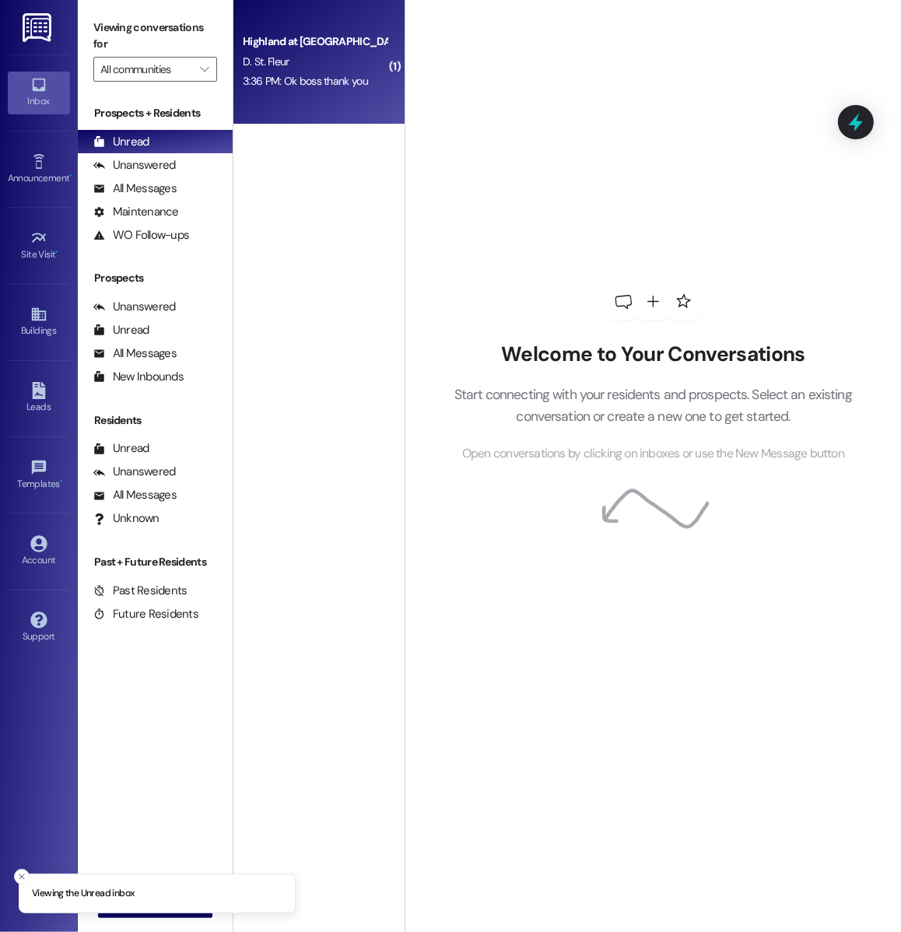
click at [332, 119] on div "Highland at [GEOGRAPHIC_DATA] 3:36 PM: Ok boss thank you 3:36 PM: Ok boss thank…" at bounding box center [318, 62] width 171 height 125
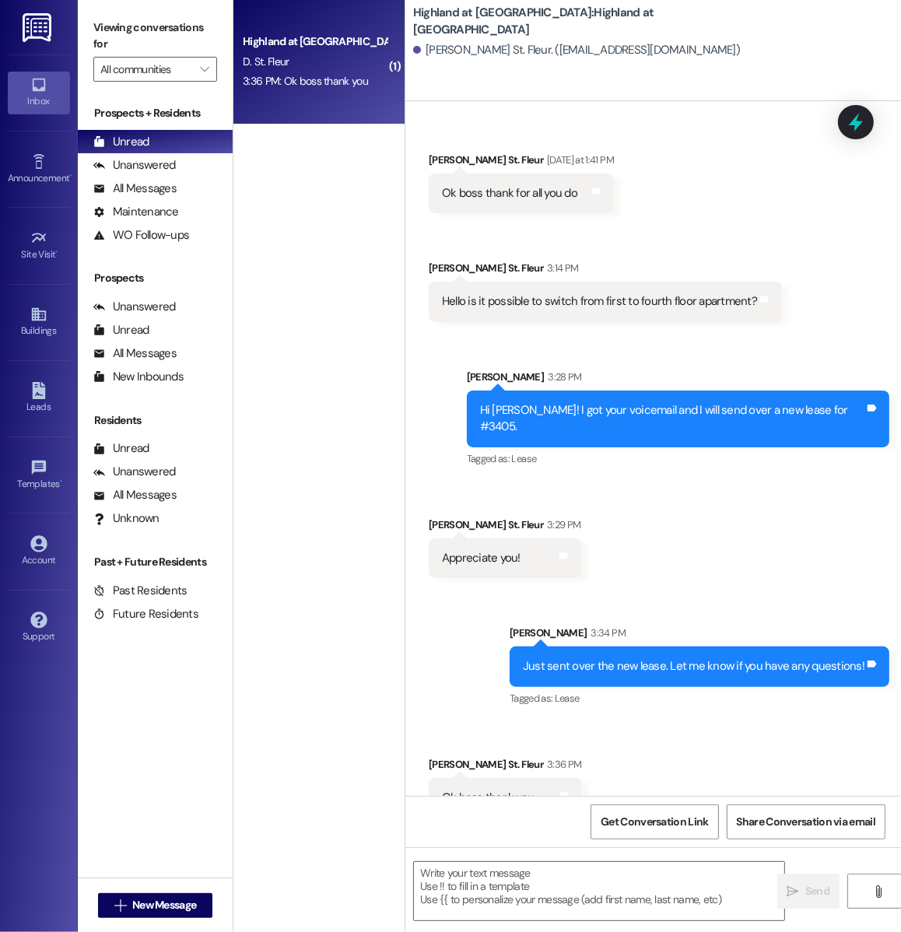
scroll to position [949, 0]
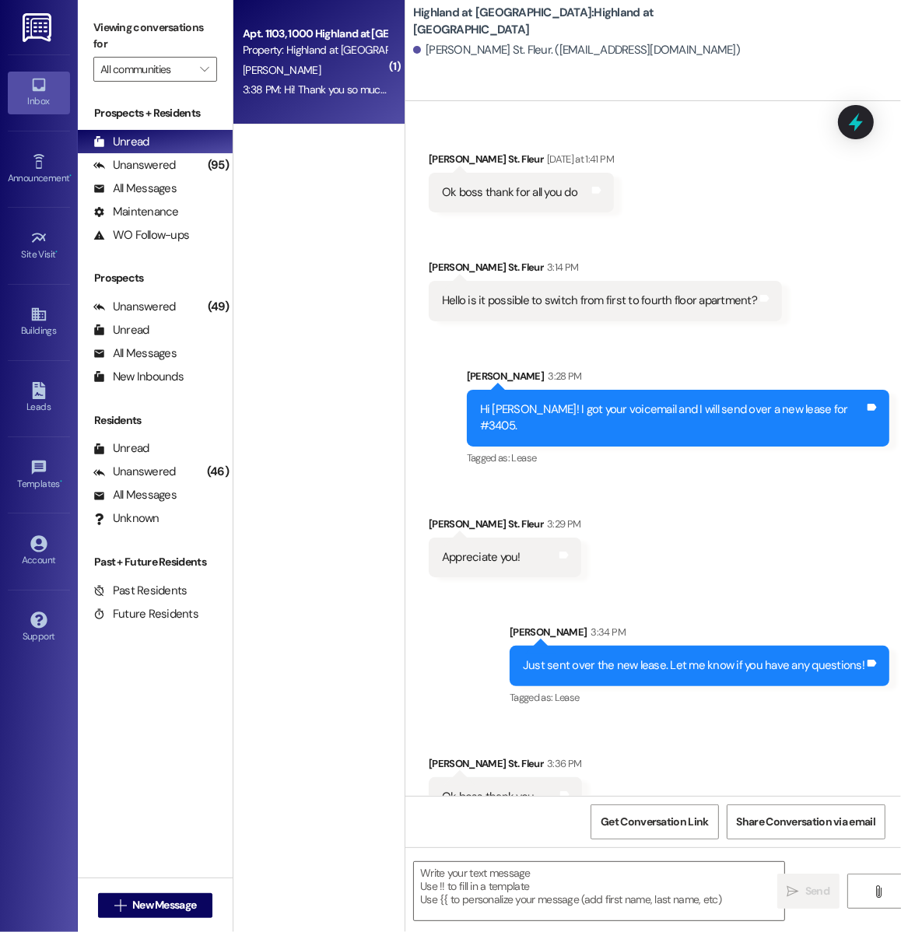
click at [297, 69] on div "[PERSON_NAME]" at bounding box center [314, 70] width 147 height 19
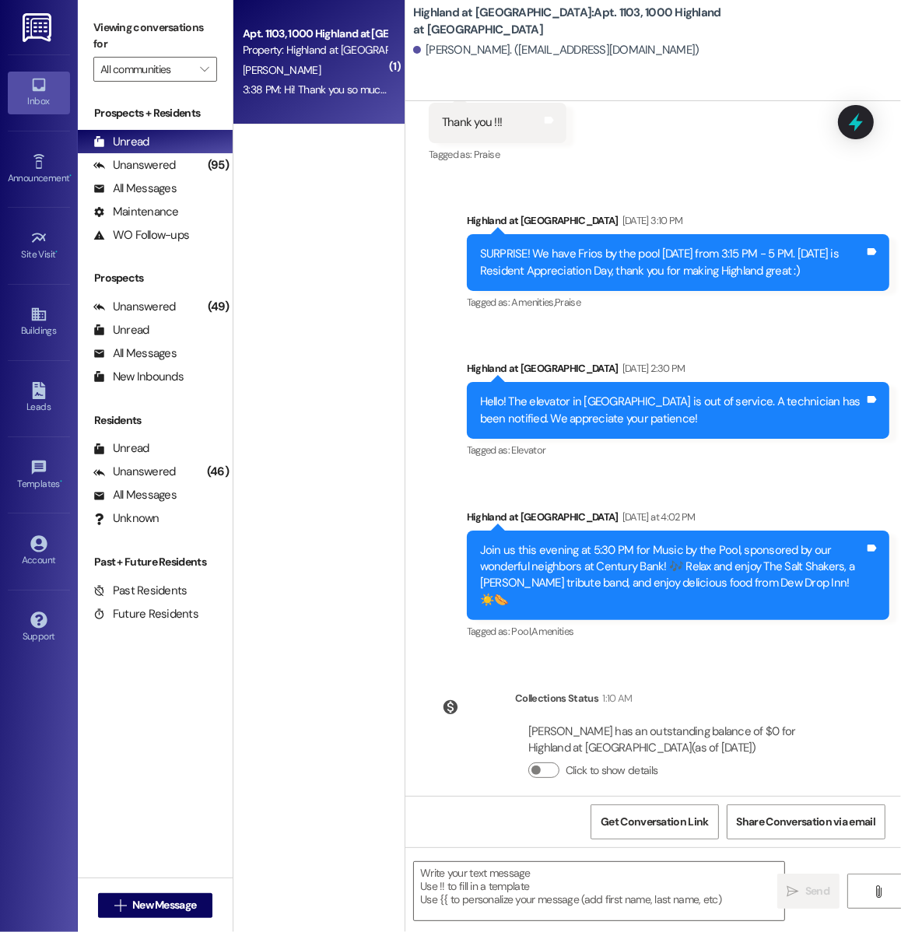
scroll to position [2377, 0]
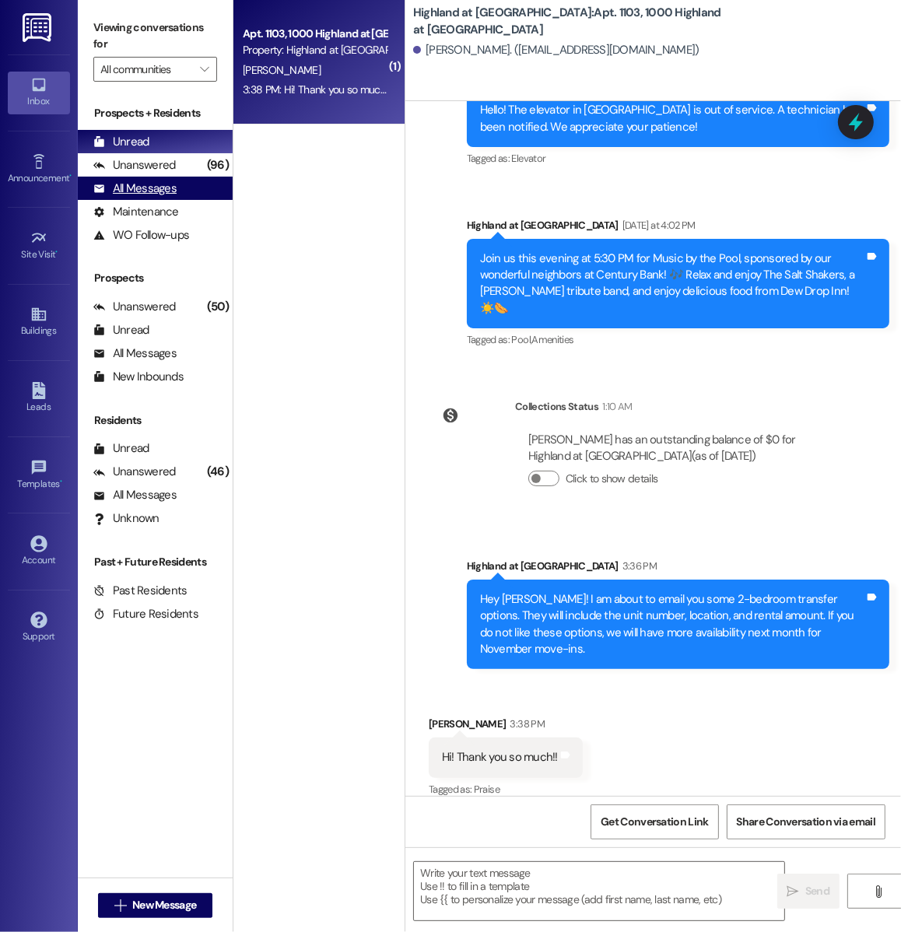
click at [193, 195] on div "All Messages (undefined)" at bounding box center [155, 188] width 155 height 23
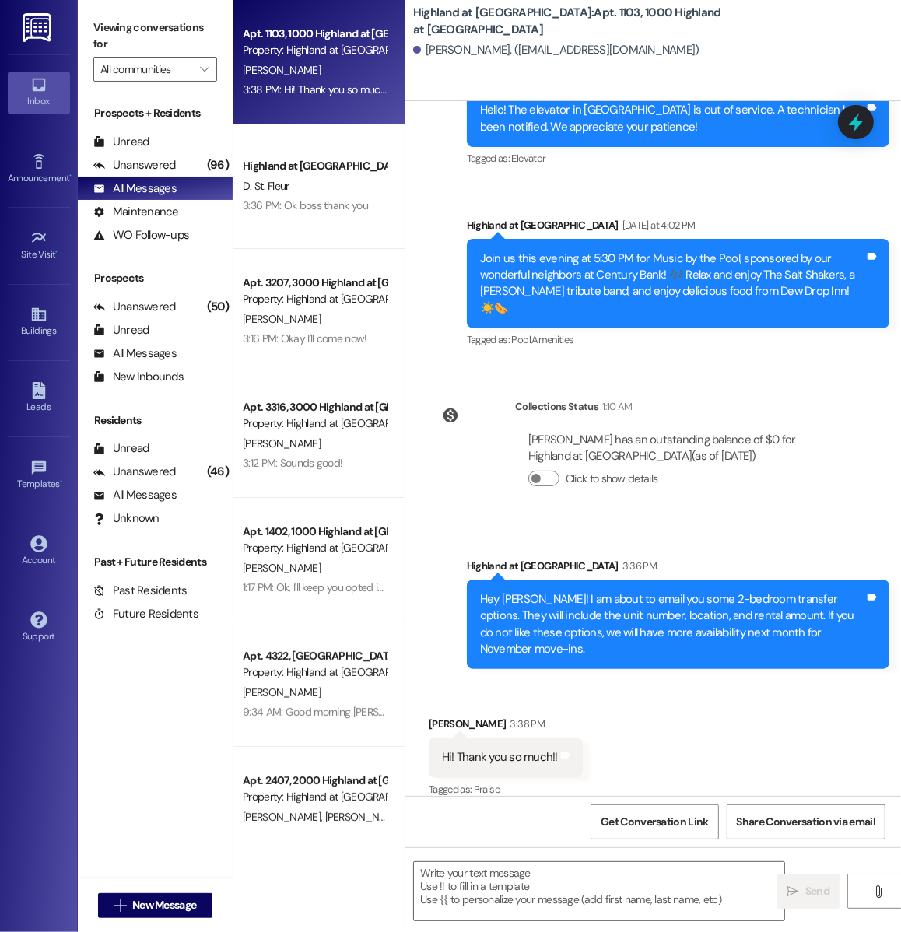
scroll to position [2378, 0]
